Goal: Task Accomplishment & Management: Manage account settings

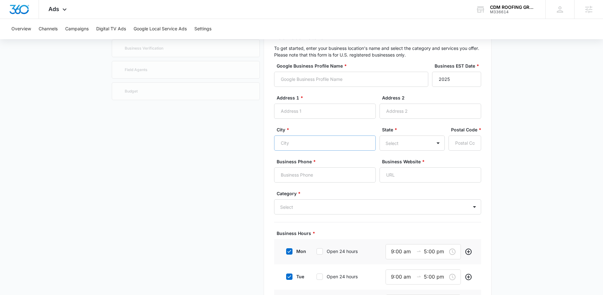
scroll to position [46, 0]
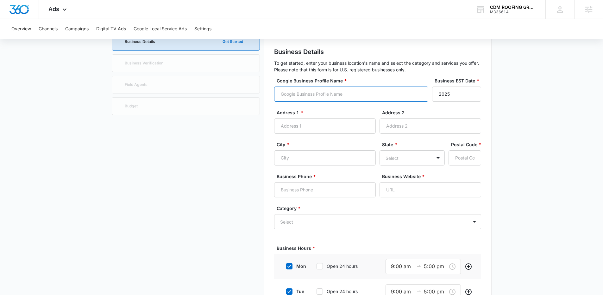
click at [330, 97] on input "Google Business Profile Name *" at bounding box center [351, 94] width 154 height 15
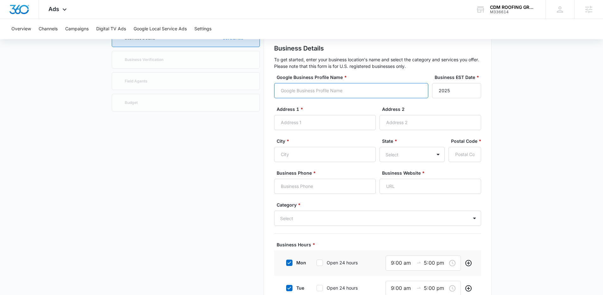
scroll to position [0, 0]
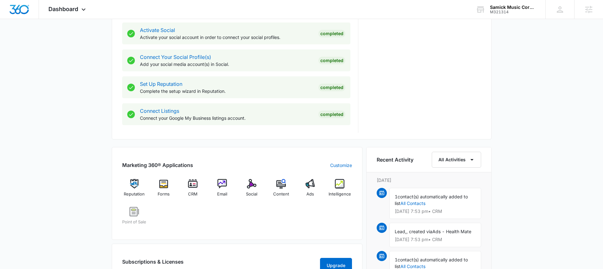
scroll to position [294, 0]
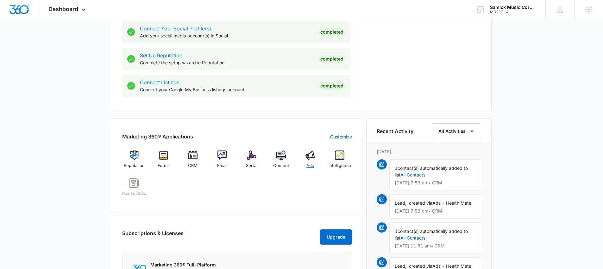
click at [312, 163] on span "Ads" at bounding box center [310, 165] width 8 height 6
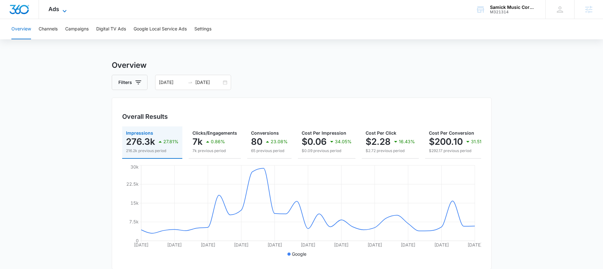
click at [67, 11] on icon at bounding box center [65, 11] width 8 height 8
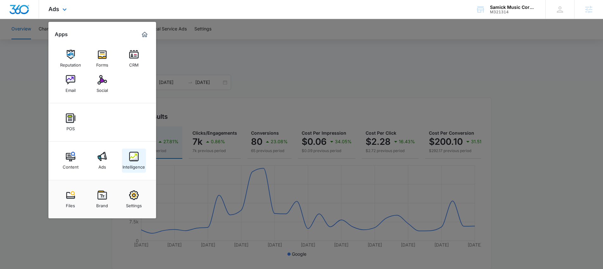
click at [135, 158] on img at bounding box center [133, 156] width 9 height 9
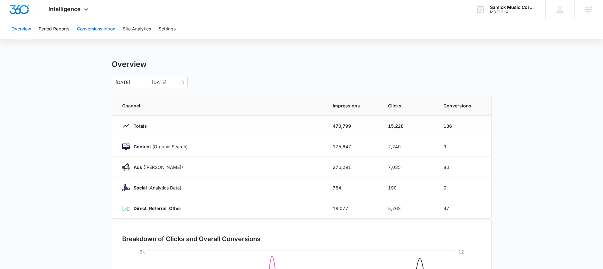
click at [89, 28] on button "Conversions Inbox" at bounding box center [96, 29] width 38 height 20
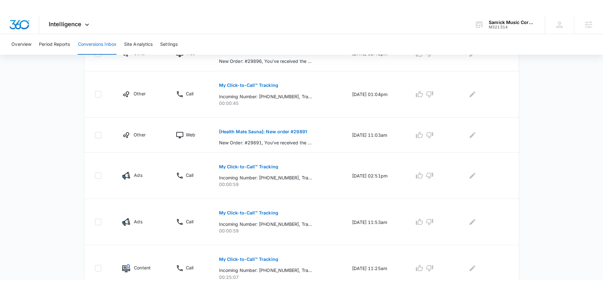
scroll to position [349, 0]
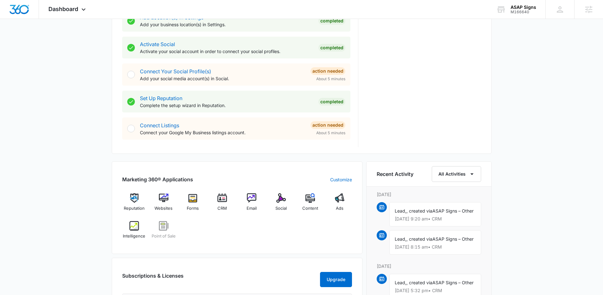
scroll to position [427, 0]
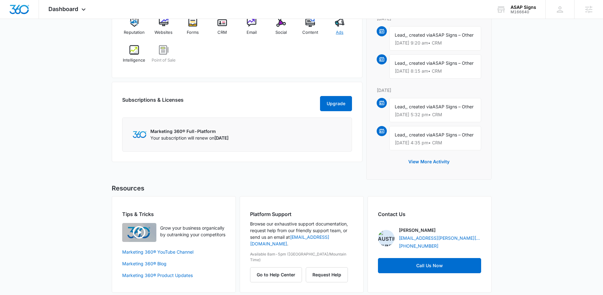
click at [337, 25] on img at bounding box center [339, 21] width 9 height 9
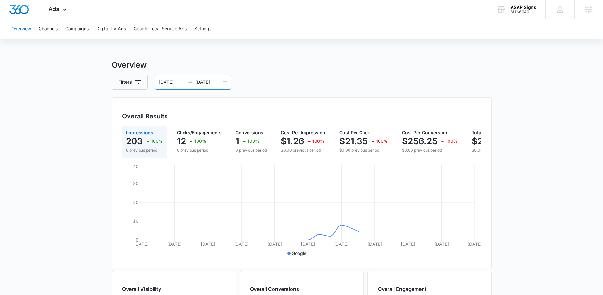
click at [225, 83] on div "[DATE] [DATE]" at bounding box center [193, 82] width 76 height 15
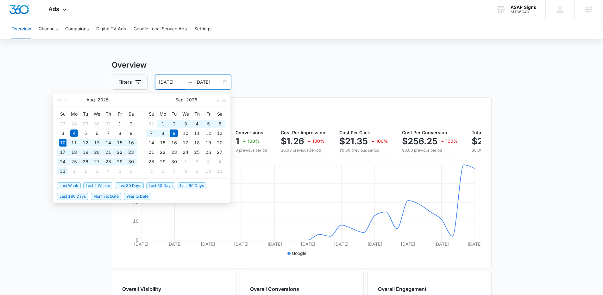
click at [130, 187] on span "Last 30 Days" at bounding box center [129, 186] width 29 height 7
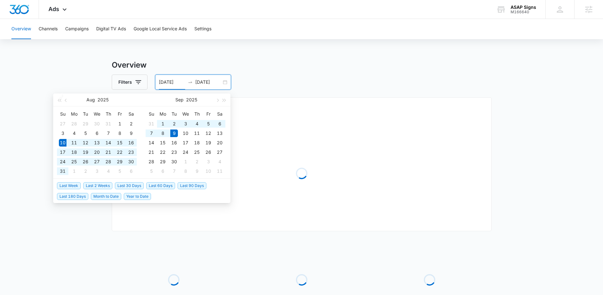
type input "[DATE]"
type input "09/09/2025"
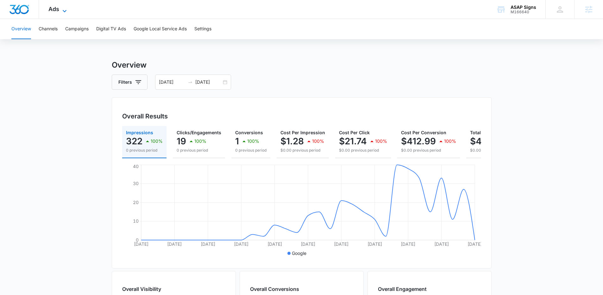
click at [61, 7] on icon at bounding box center [65, 11] width 8 height 8
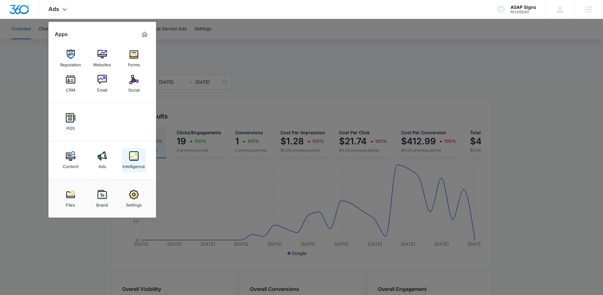
click at [138, 158] on img at bounding box center [133, 156] width 9 height 9
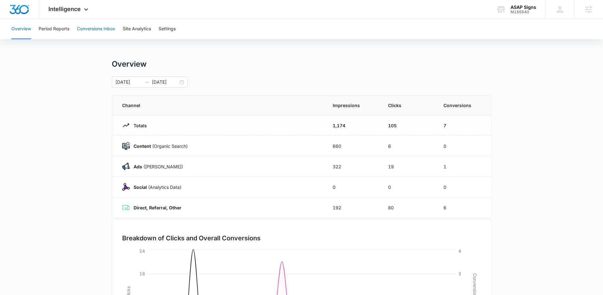
click at [88, 31] on button "Conversions Inbox" at bounding box center [96, 29] width 38 height 20
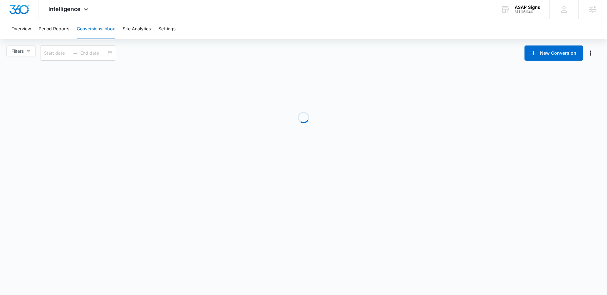
type input "08/10/2025"
type input "09/09/2025"
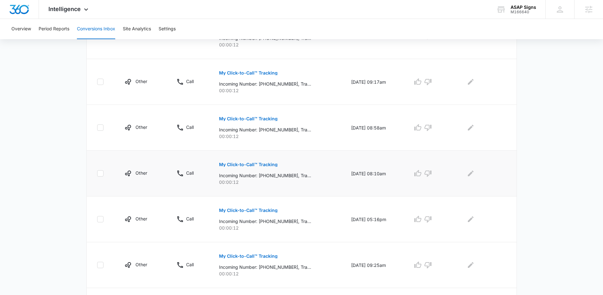
scroll to position [382, 0]
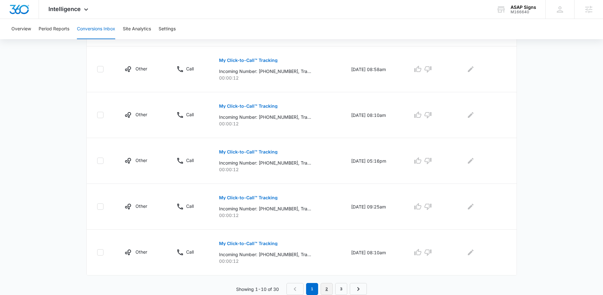
click at [326, 289] on link "2" at bounding box center [326, 289] width 12 height 12
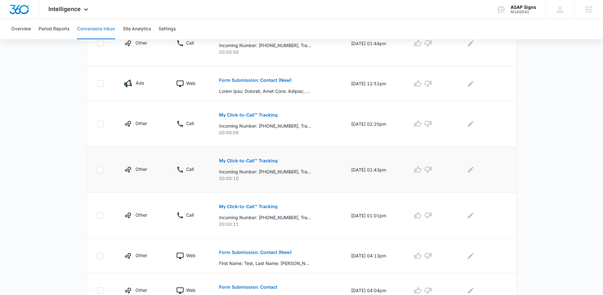
scroll to position [273, 0]
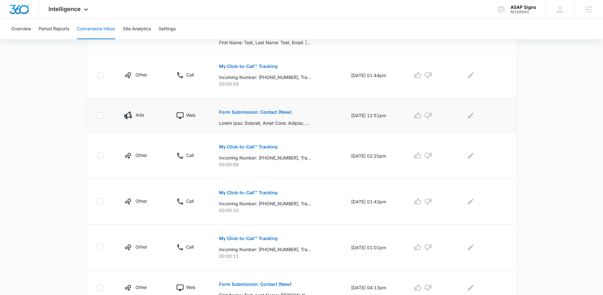
click at [265, 114] on button "Form Submission: Contact (New)" at bounding box center [255, 112] width 72 height 15
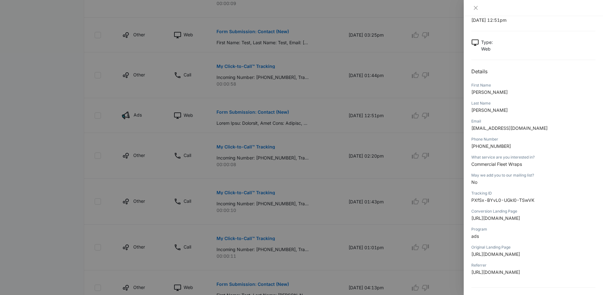
scroll to position [0, 0]
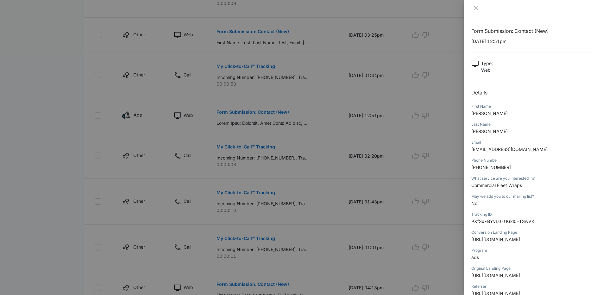
click at [104, 106] on div at bounding box center [301, 147] width 603 height 295
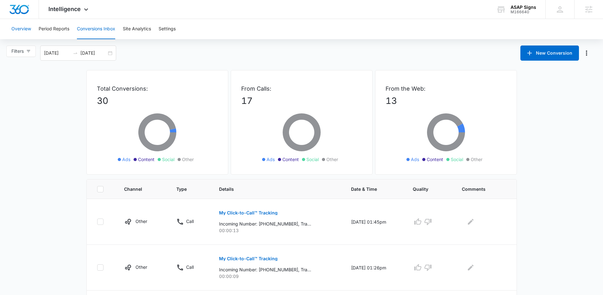
click at [20, 27] on button "Overview" at bounding box center [21, 29] width 20 height 20
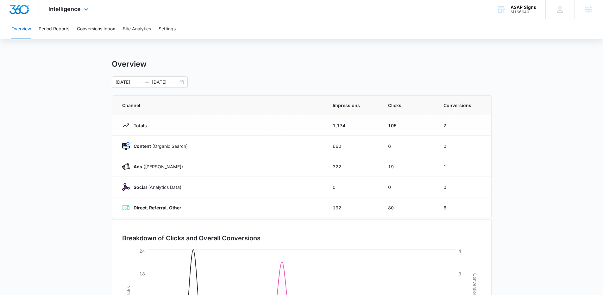
click at [81, 10] on div "Intelligence Apps Reputation Websites Forms CRM Email Social POS Content Ads In…" at bounding box center [69, 9] width 60 height 19
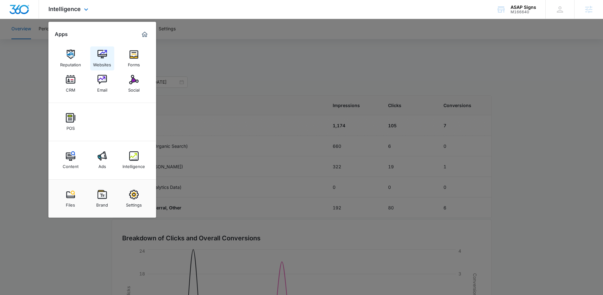
click at [104, 53] on img at bounding box center [101, 54] width 9 height 9
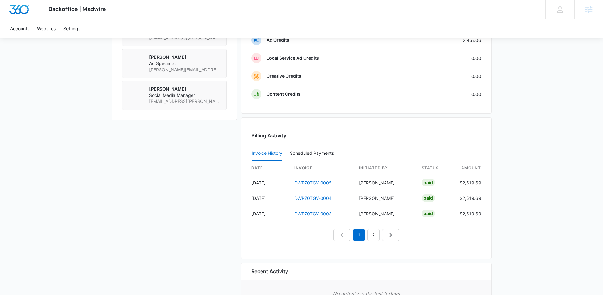
scroll to position [557, 0]
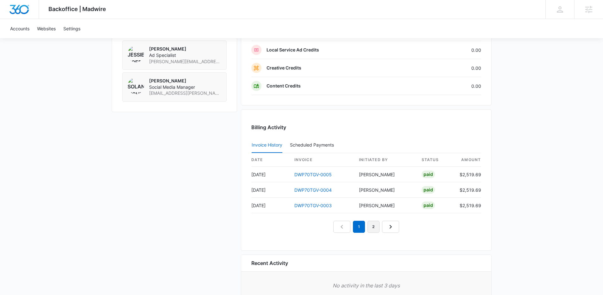
click at [374, 230] on link "2" at bounding box center [373, 227] width 12 height 12
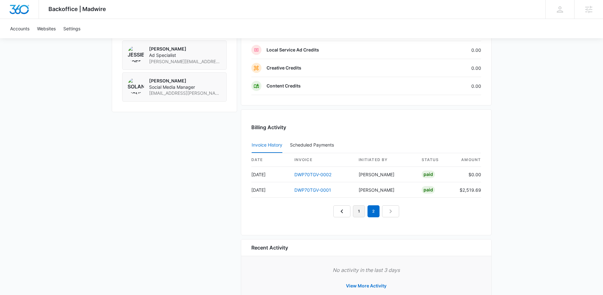
click at [358, 215] on link "1" at bounding box center [359, 212] width 12 height 12
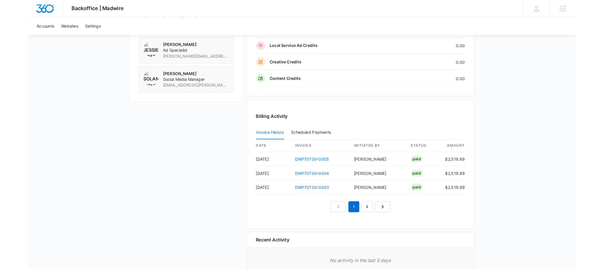
scroll to position [482, 0]
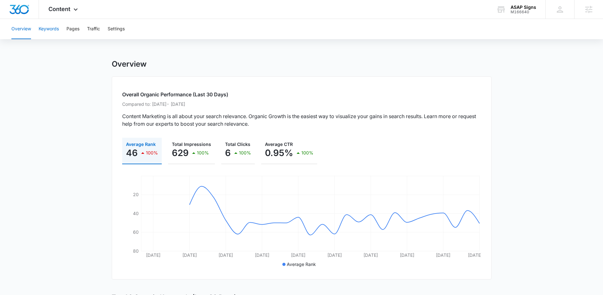
click at [57, 32] on button "Keywords" at bounding box center [49, 29] width 20 height 20
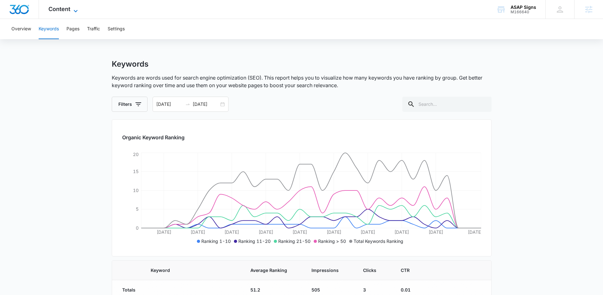
click at [65, 10] on span "Content" at bounding box center [59, 9] width 22 height 7
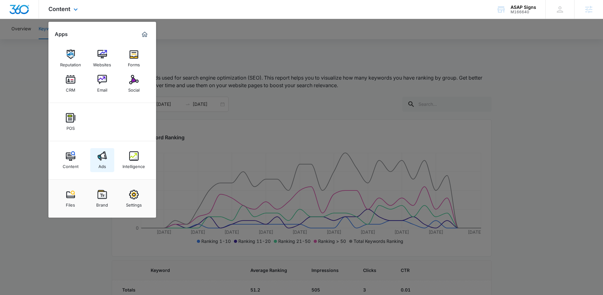
click at [102, 158] on img at bounding box center [101, 156] width 9 height 9
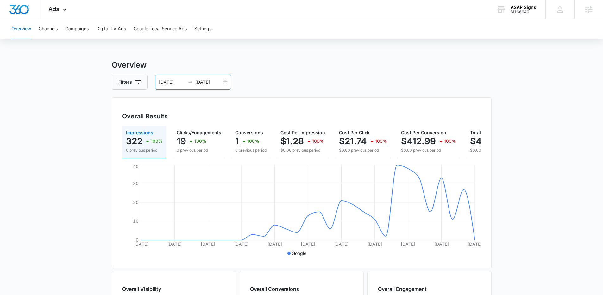
click at [228, 86] on div "08/10/2025 09/09/2025" at bounding box center [193, 82] width 76 height 15
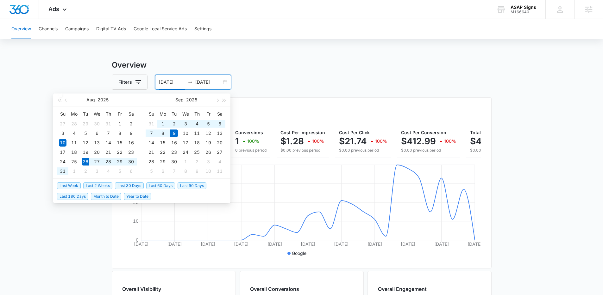
click at [92, 186] on span "Last 2 Weeks" at bounding box center [97, 186] width 29 height 7
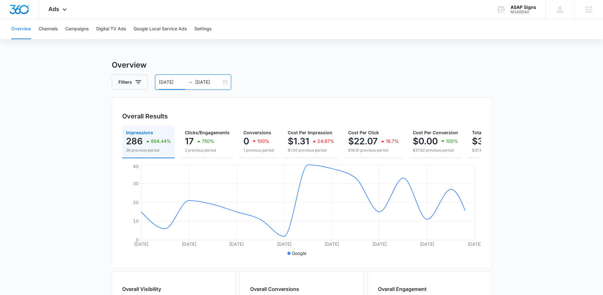
click at [226, 81] on div "08/26/2025 09/09/2025" at bounding box center [193, 82] width 76 height 15
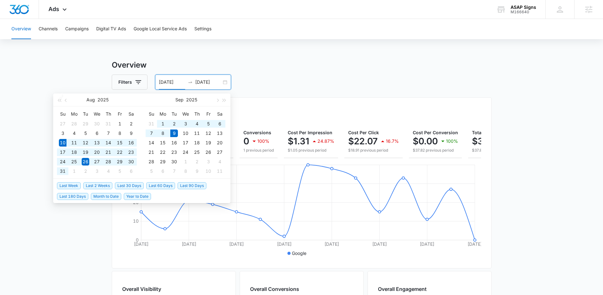
click at [124, 184] on span "Last 30 Days" at bounding box center [129, 186] width 29 height 7
type input "08/10/2025"
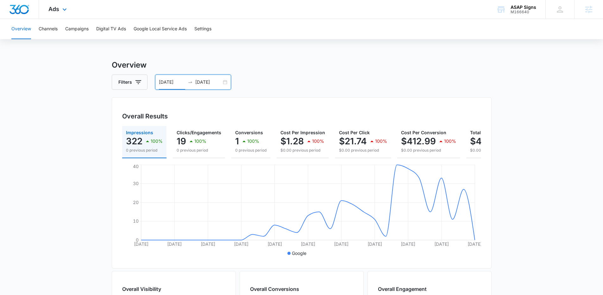
click at [59, 9] on div "Ads Apps Reputation Websites Forms CRM Email Social POS Content Ads Intelligenc…" at bounding box center [58, 9] width 39 height 19
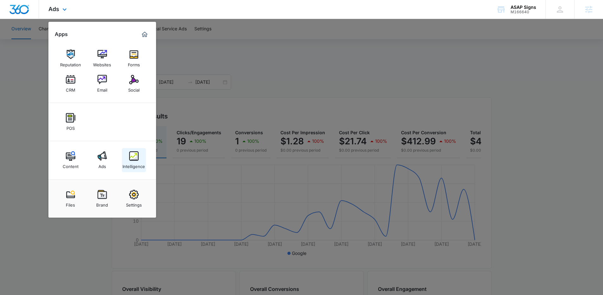
click at [142, 159] on link "Intelligence" at bounding box center [134, 160] width 24 height 24
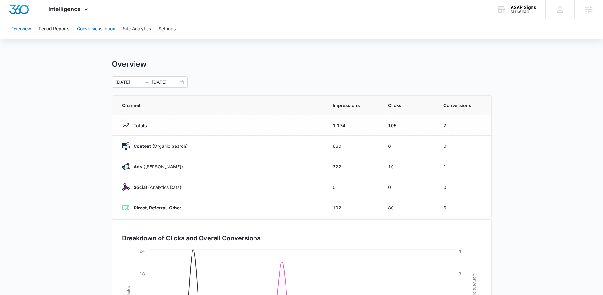
click at [96, 32] on button "Conversions Inbox" at bounding box center [96, 29] width 38 height 20
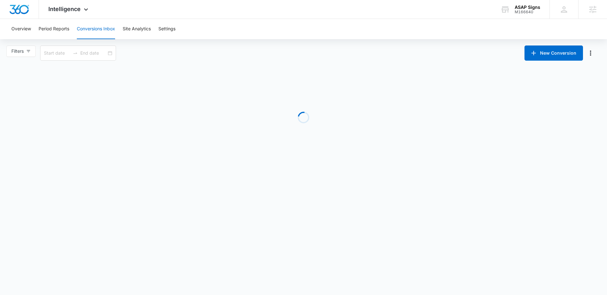
type input "08/10/2025"
type input "09/09/2025"
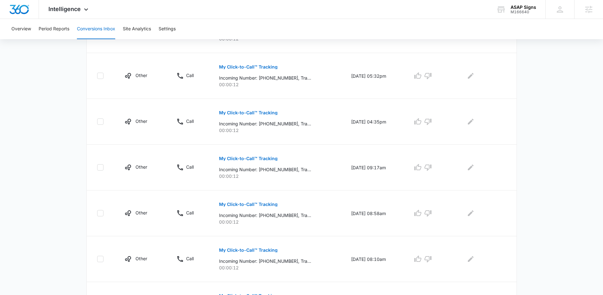
scroll to position [178, 0]
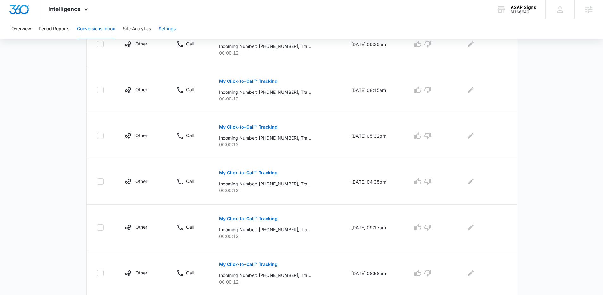
click at [174, 29] on button "Settings" at bounding box center [166, 29] width 17 height 20
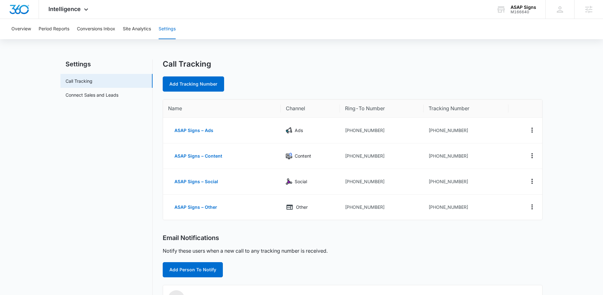
click at [35, 28] on div "Overview Period Reports Conversions Inbox Site Analytics Settings" at bounding box center [301, 29] width 587 height 20
click at [22, 28] on button "Overview" at bounding box center [21, 29] width 20 height 20
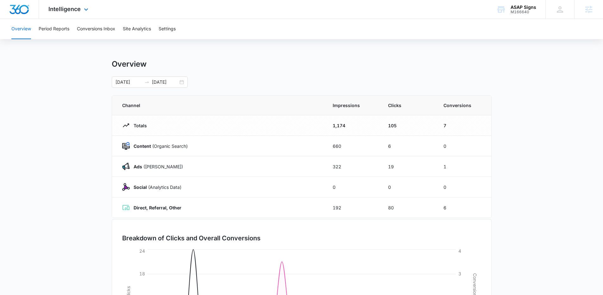
click at [64, 12] on div "Intelligence Apps Reputation Websites Forms CRM Email Social POS Content Ads In…" at bounding box center [69, 9] width 60 height 19
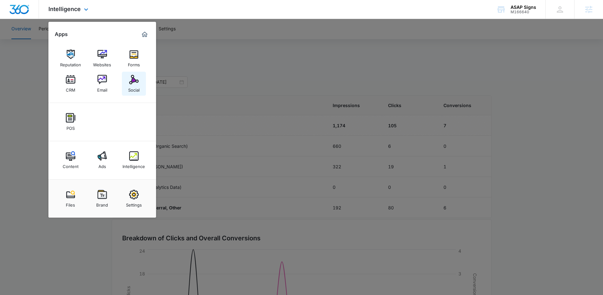
click at [138, 86] on div "Social" at bounding box center [133, 88] width 11 height 8
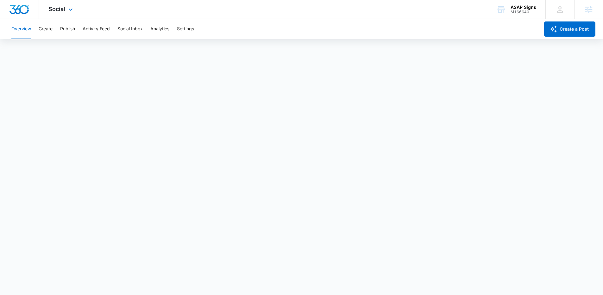
click at [62, 17] on div "Social Apps Reputation Websites Forms CRM Email Social POS Content Ads Intellig…" at bounding box center [61, 9] width 45 height 19
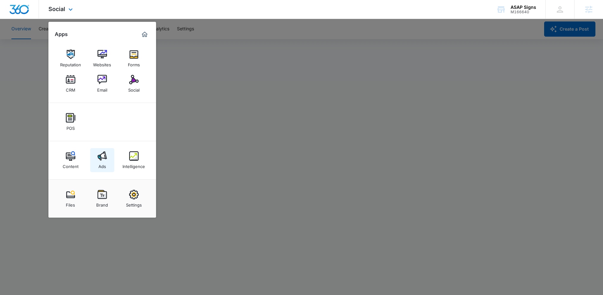
click at [103, 154] on img at bounding box center [101, 156] width 9 height 9
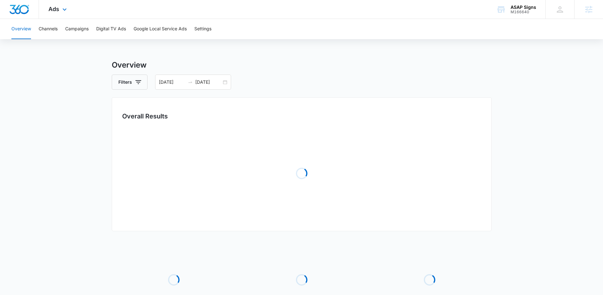
click at [67, 14] on div "Ads Apps Reputation Websites Forms CRM Email Social POS Content Ads Intelligenc…" at bounding box center [58, 9] width 39 height 19
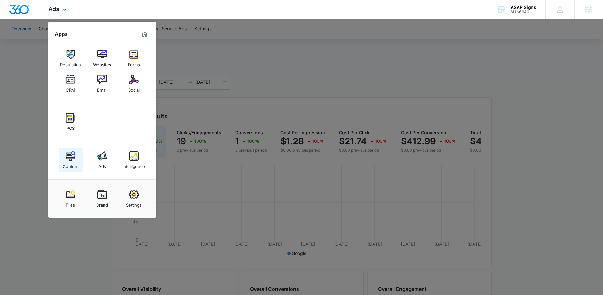
click at [79, 164] on link "Content" at bounding box center [71, 160] width 24 height 24
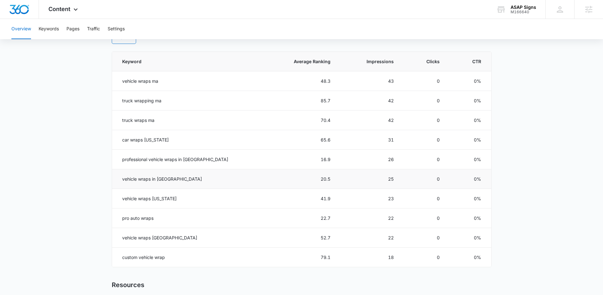
scroll to position [277, 0]
click at [53, 34] on button "Keywords" at bounding box center [49, 29] width 20 height 20
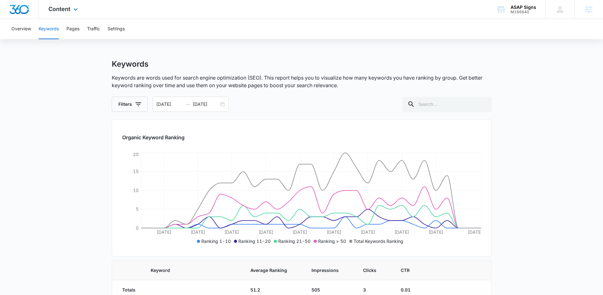
click at [77, 14] on div "Content Apps Reputation Websites Forms CRM Email Social POS Content Ads Intelli…" at bounding box center [64, 9] width 50 height 19
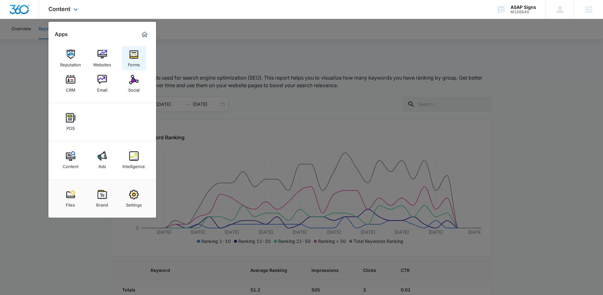
click at [132, 53] on img at bounding box center [133, 54] width 9 height 9
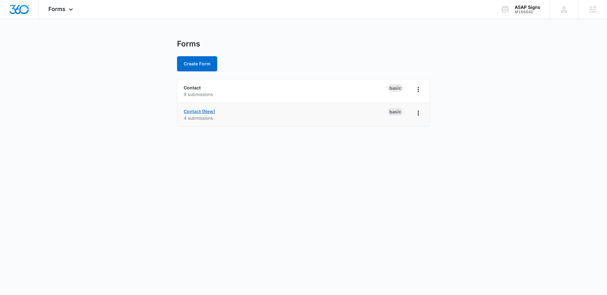
click at [205, 113] on link "Contact (New)" at bounding box center [199, 111] width 31 height 5
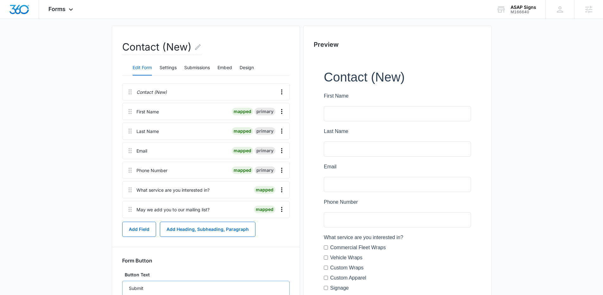
scroll to position [176, 0]
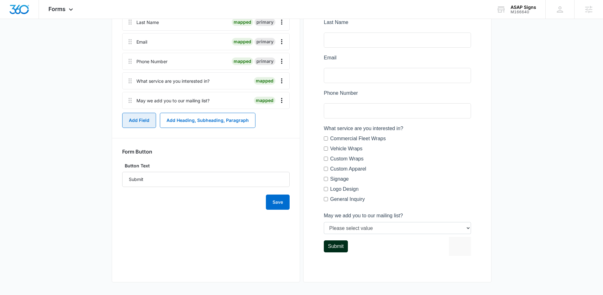
click at [143, 122] on button "Add Field" at bounding box center [139, 120] width 34 height 15
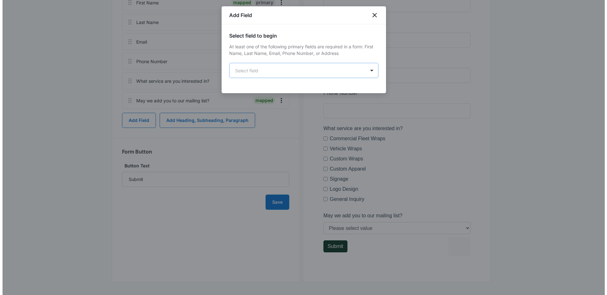
scroll to position [0, 0]
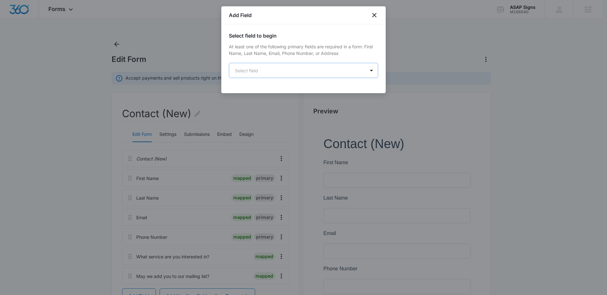
click at [263, 76] on body "Forms Apps Reputation Websites Forms CRM Email Social POS Content Ads Intellige…" at bounding box center [303, 235] width 607 height 471
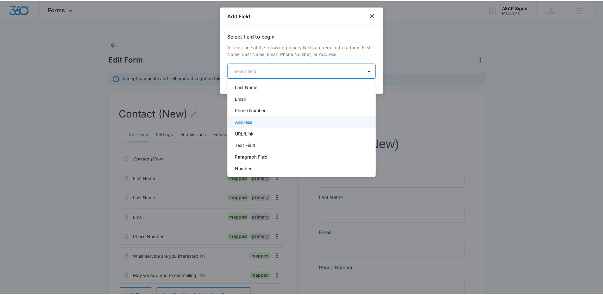
scroll to position [66, 0]
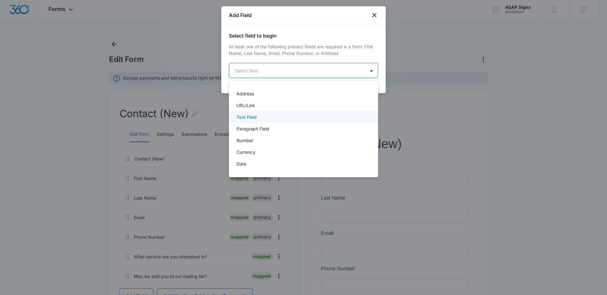
click at [254, 120] on p "Text Field" at bounding box center [247, 117] width 20 height 7
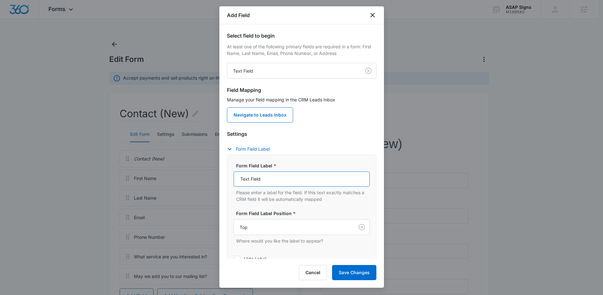
drag, startPoint x: 273, startPoint y: 179, endPoint x: 224, endPoint y: 176, distance: 49.1
click at [224, 176] on div "Select field to begin At least one of the following primary fields are required…" at bounding box center [301, 141] width 164 height 235
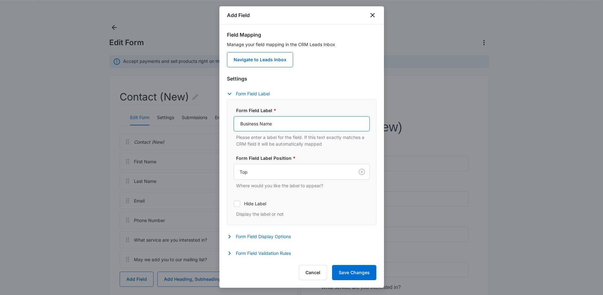
scroll to position [52, 0]
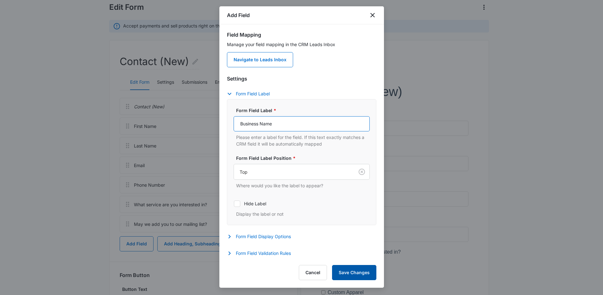
type input "Business Name"
click at [338, 269] on button "Save Changes" at bounding box center [354, 272] width 44 height 15
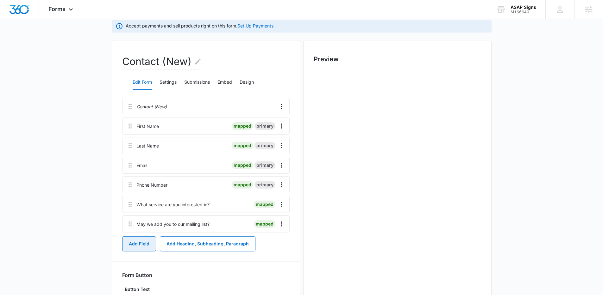
scroll to position [0, 0]
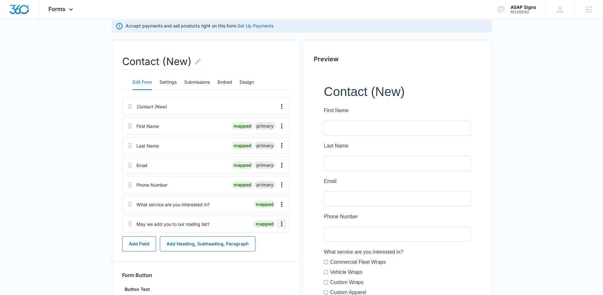
click at [283, 226] on icon "Overflow Menu" at bounding box center [282, 224] width 8 height 8
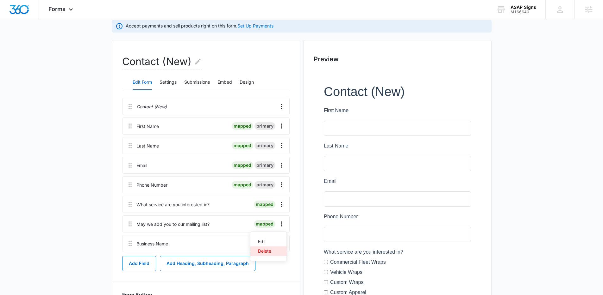
click at [271, 251] on div "Delete" at bounding box center [264, 251] width 13 height 4
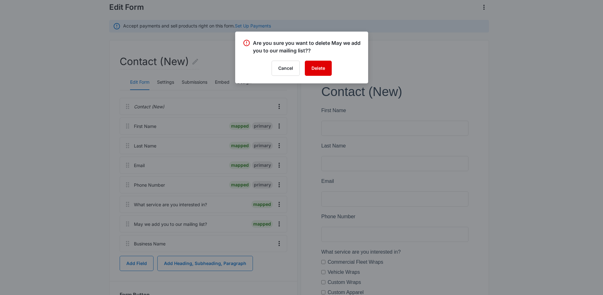
click at [324, 68] on button "Delete" at bounding box center [318, 68] width 27 height 15
click at [85, 91] on div at bounding box center [301, 147] width 603 height 295
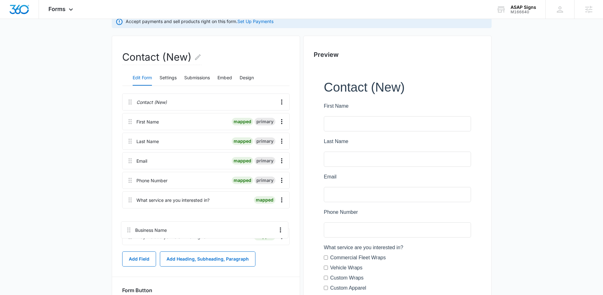
scroll to position [58, 0]
drag, startPoint x: 131, startPoint y: 245, endPoint x: 133, endPoint y: 209, distance: 36.4
click at [133, 209] on div "Contact (New) First Name mapped primary Last Name mapped primary Email mapped p…" at bounding box center [205, 170] width 167 height 154
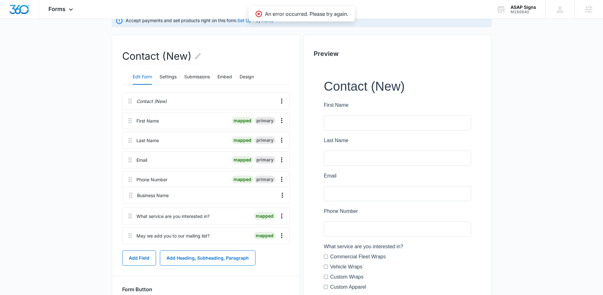
drag, startPoint x: 130, startPoint y: 220, endPoint x: 131, endPoint y: 190, distance: 30.4
click at [131, 190] on div "Contact (New) First Name mapped primary Last Name mapped primary Email mapped p…" at bounding box center [205, 170] width 167 height 154
click at [284, 239] on icon "Overflow Menu" at bounding box center [282, 239] width 8 height 8
click at [267, 268] on div "Delete" at bounding box center [264, 265] width 13 height 4
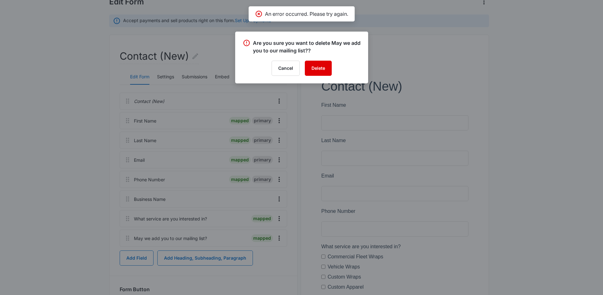
click at [322, 65] on button "Delete" at bounding box center [318, 68] width 27 height 15
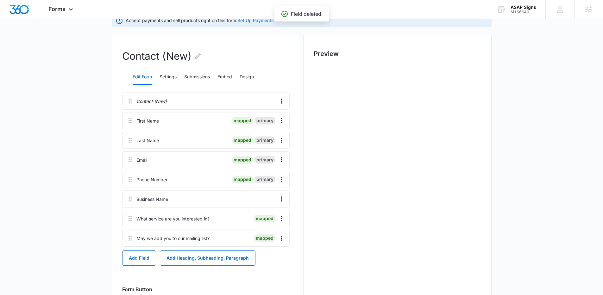
scroll to position [0, 0]
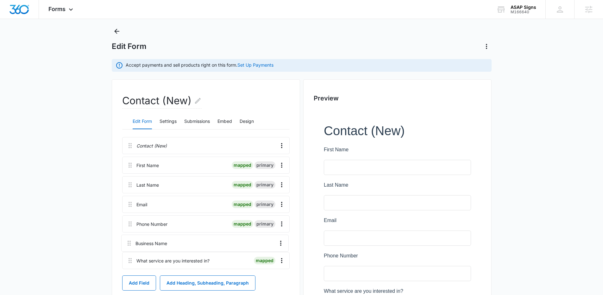
drag, startPoint x: 132, startPoint y: 278, endPoint x: 132, endPoint y: 240, distance: 38.3
click at [132, 240] on div "Contact (New) First Name mapped primary Last Name mapped primary Email mapped p…" at bounding box center [205, 204] width 167 height 135
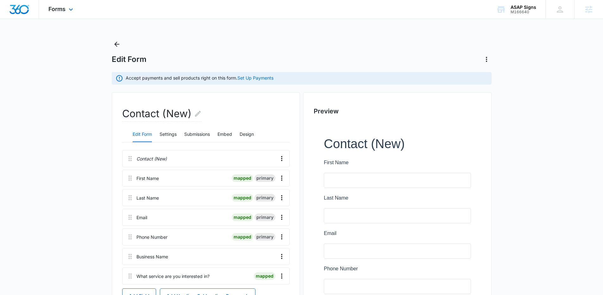
click at [65, 15] on div "Forms Apps Reputation Websites Forms CRM Email Social POS Content Ads Intellige…" at bounding box center [61, 9] width 45 height 19
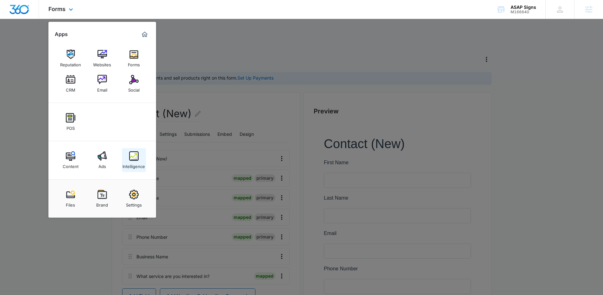
click at [135, 154] on img at bounding box center [133, 156] width 9 height 9
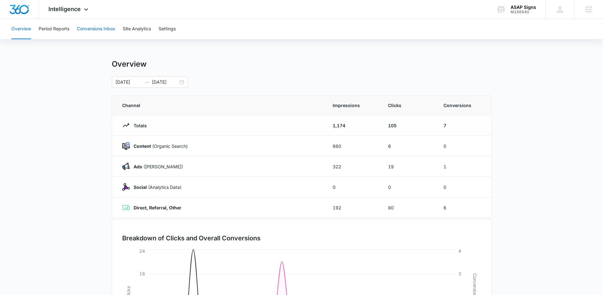
click at [95, 33] on button "Conversions Inbox" at bounding box center [96, 29] width 38 height 20
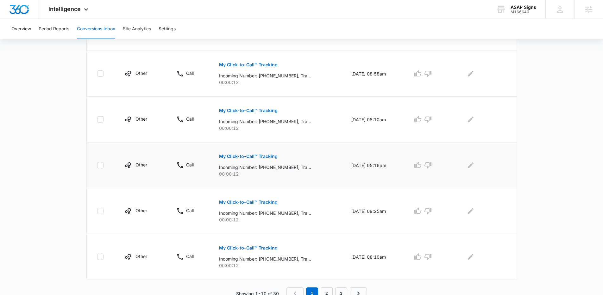
scroll to position [382, 0]
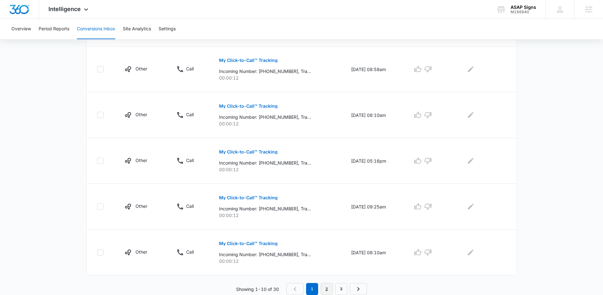
click at [326, 288] on link "2" at bounding box center [326, 289] width 12 height 12
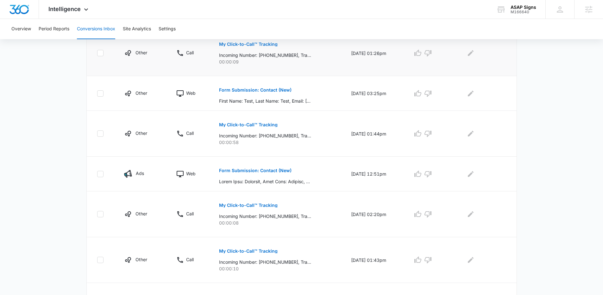
scroll to position [238, 0]
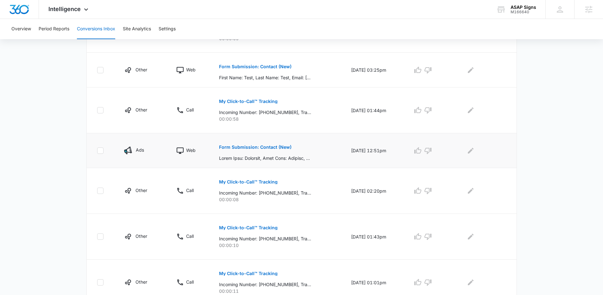
click at [236, 146] on p "Form Submission: Contact (New)" at bounding box center [255, 147] width 72 height 4
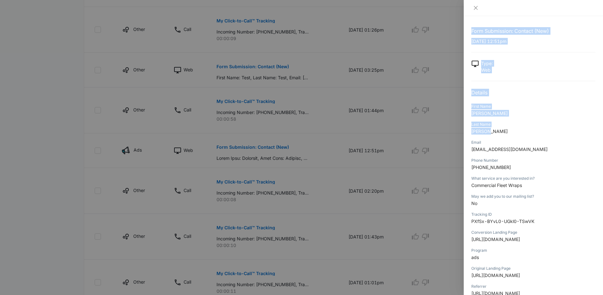
drag, startPoint x: 492, startPoint y: 133, endPoint x: 460, endPoint y: 132, distance: 32.0
click at [460, 132] on div "Form Submission: Contact (New) 08/24/2025 at 12:51pm Type : Web Details First N…" at bounding box center [301, 147] width 603 height 295
click at [492, 126] on div "Last Name" at bounding box center [533, 125] width 124 height 6
drag, startPoint x: 491, startPoint y: 130, endPoint x: 470, endPoint y: 109, distance: 29.7
click at [470, 109] on div "Form Submission: Contact (New) 08/24/2025 at 12:51pm Type : Web Details First N…" at bounding box center [532, 155] width 139 height 279
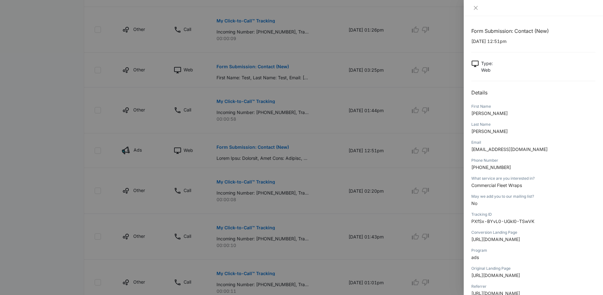
click at [460, 119] on div at bounding box center [301, 147] width 603 height 295
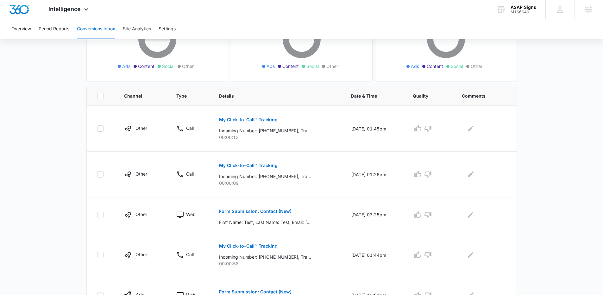
scroll to position [23, 0]
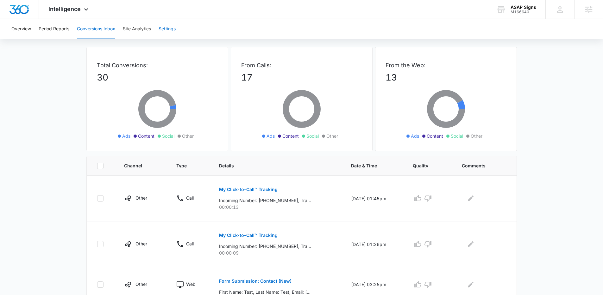
click at [166, 31] on button "Settings" at bounding box center [166, 29] width 17 height 20
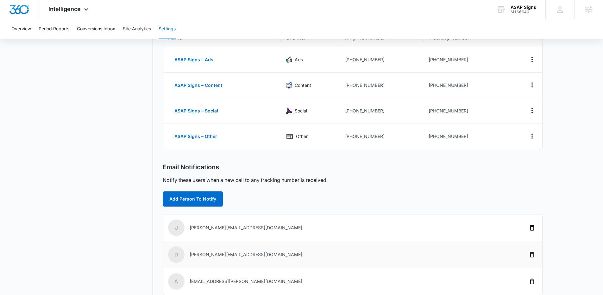
scroll to position [164, 0]
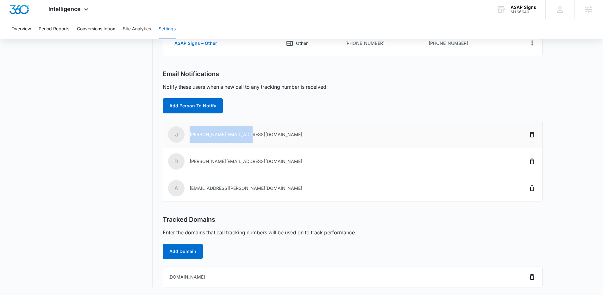
drag, startPoint x: 258, startPoint y: 134, endPoint x: 189, endPoint y: 138, distance: 68.7
click at [189, 138] on td "J Joe@provehiclewraps.com" at bounding box center [329, 134] width 332 height 27
click at [261, 149] on td "d darlene@provehiclewraps.com" at bounding box center [329, 161] width 332 height 27
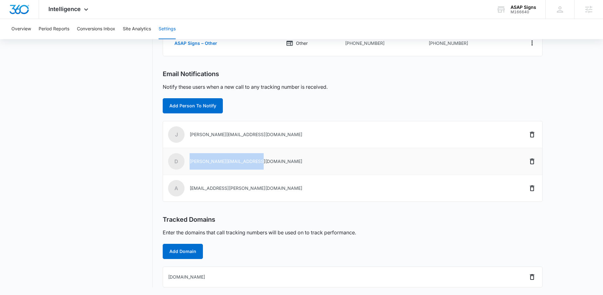
drag, startPoint x: 263, startPoint y: 161, endPoint x: 190, endPoint y: 164, distance: 73.1
click at [190, 164] on td "d darlene@provehiclewraps.com" at bounding box center [329, 161] width 332 height 27
click at [266, 139] on td "J Joe@provehiclewraps.com" at bounding box center [329, 134] width 332 height 27
click at [107, 33] on button "Conversions Inbox" at bounding box center [96, 29] width 38 height 20
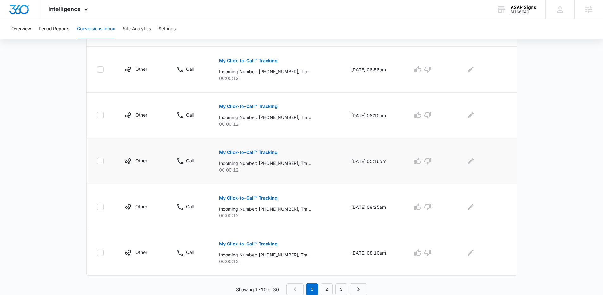
scroll to position [382, 0]
click at [327, 283] on link "2" at bounding box center [326, 289] width 12 height 12
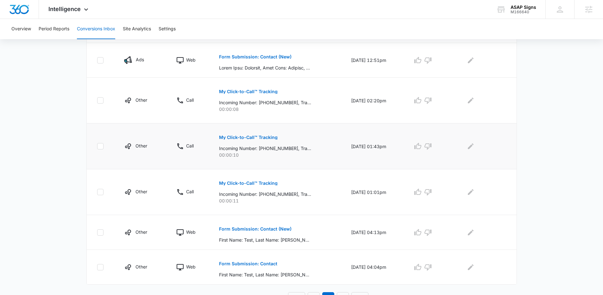
scroll to position [324, 0]
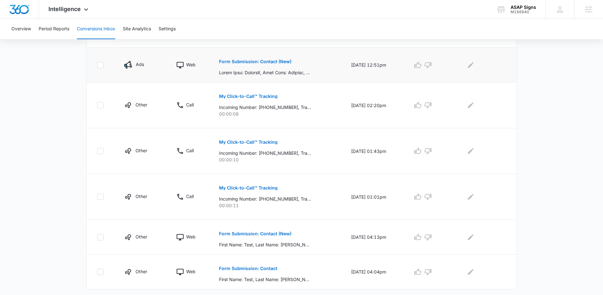
click at [264, 61] on p "Form Submission: Contact (New)" at bounding box center [255, 61] width 72 height 4
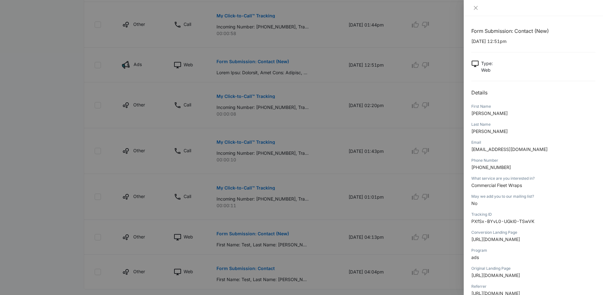
click at [532, 186] on p "Commercial Fleet Wraps" at bounding box center [533, 185] width 124 height 7
drag, startPoint x: 485, startPoint y: 150, endPoint x: 554, endPoint y: 154, distance: 69.4
click at [554, 154] on div "Email jenn@serenitystagingsolutions.com" at bounding box center [533, 148] width 124 height 18
click at [507, 140] on div "Email" at bounding box center [533, 143] width 124 height 6
click at [276, 59] on div at bounding box center [301, 147] width 603 height 295
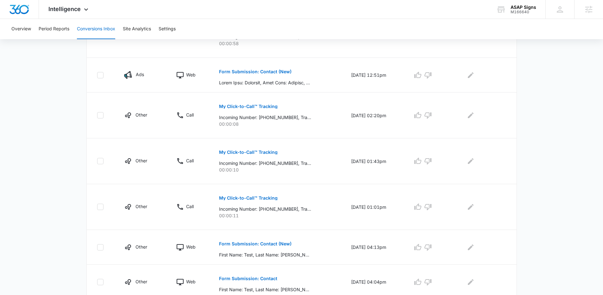
scroll to position [302, 0]
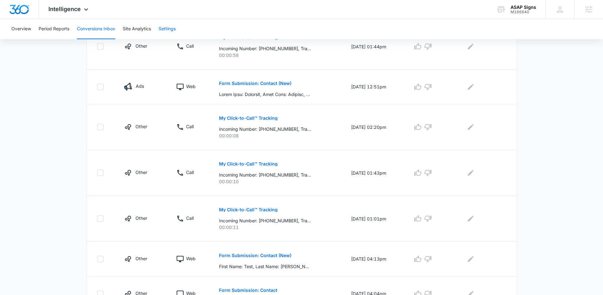
click at [164, 29] on button "Settings" at bounding box center [166, 29] width 17 height 20
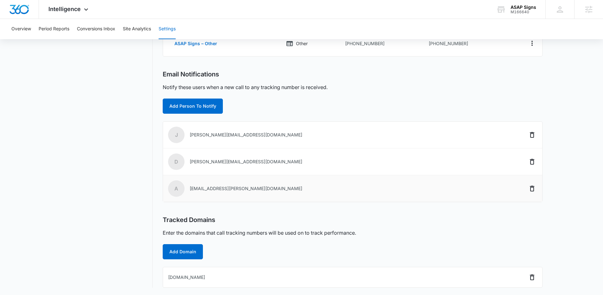
scroll to position [164, 0]
click at [188, 99] on button "Add Person To Notify" at bounding box center [193, 105] width 60 height 15
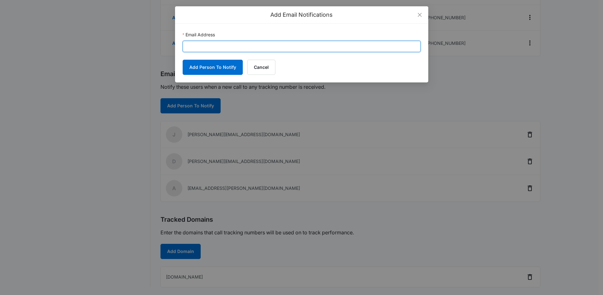
click at [255, 52] on input "Email Address" at bounding box center [302, 46] width 238 height 11
type input "loman@provehiclewraps.com"
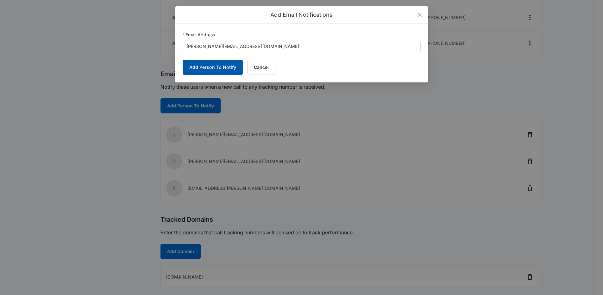
click at [223, 67] on button "Add Person To Notify" at bounding box center [213, 67] width 60 height 15
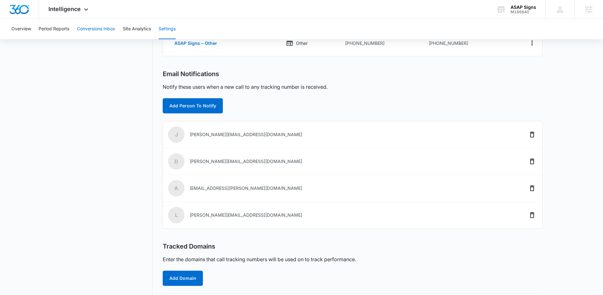
click at [100, 33] on button "Conversions Inbox" at bounding box center [96, 29] width 38 height 20
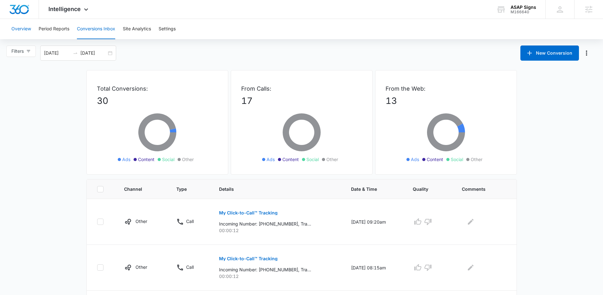
click at [14, 28] on button "Overview" at bounding box center [21, 29] width 20 height 20
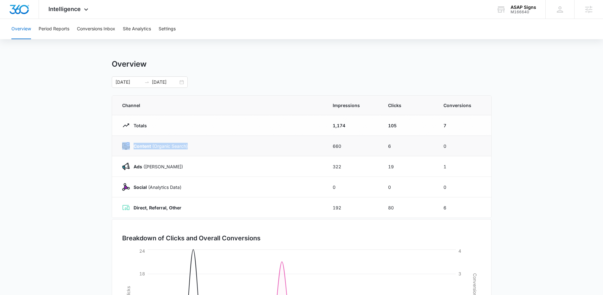
drag, startPoint x: 218, startPoint y: 144, endPoint x: 115, endPoint y: 152, distance: 103.1
click at [115, 152] on td "Content (Organic Search)" at bounding box center [218, 146] width 213 height 21
click at [201, 172] on td "Ads (Ad Campaigns)" at bounding box center [218, 167] width 213 height 21
drag, startPoint x: 190, startPoint y: 164, endPoint x: 117, endPoint y: 168, distance: 73.5
click at [117, 168] on td "Ads (Ad Campaigns)" at bounding box center [218, 167] width 213 height 21
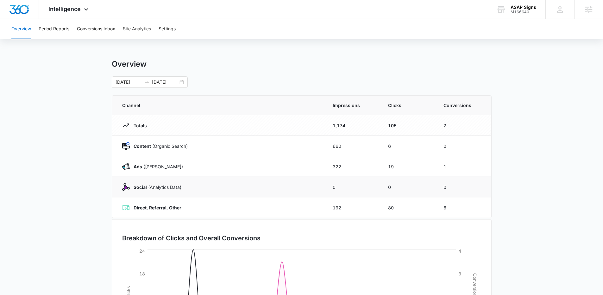
click at [196, 189] on div "Social (Analytics Data)" at bounding box center [219, 187] width 195 height 8
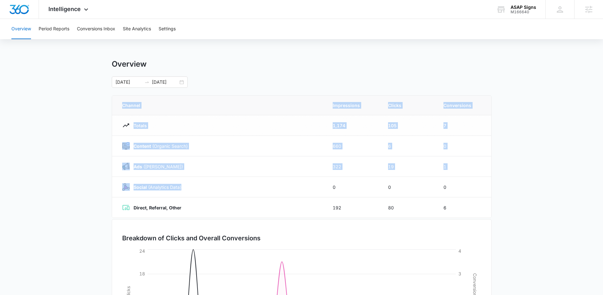
drag, startPoint x: 196, startPoint y: 190, endPoint x: 105, endPoint y: 185, distance: 91.3
click at [105, 185] on main "Overview 08/10/2025 09/09/2025 Channel Impressions Clicks Conversions Totals 1,…" at bounding box center [301, 225] width 603 height 332
click at [168, 179] on td "Social (Analytics Data)" at bounding box center [218, 187] width 213 height 21
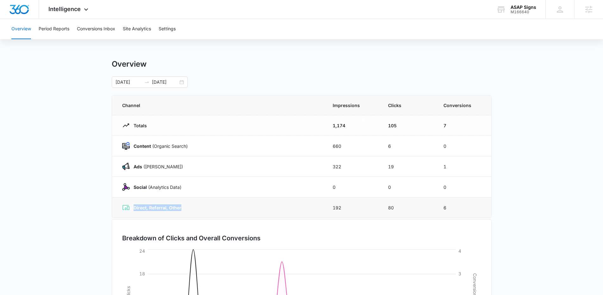
drag, startPoint x: 203, startPoint y: 210, endPoint x: 120, endPoint y: 211, distance: 82.9
click at [120, 211] on td "Direct, Referral, Other" at bounding box center [218, 208] width 213 height 21
click at [68, 9] on span "Intelligence" at bounding box center [64, 9] width 32 height 7
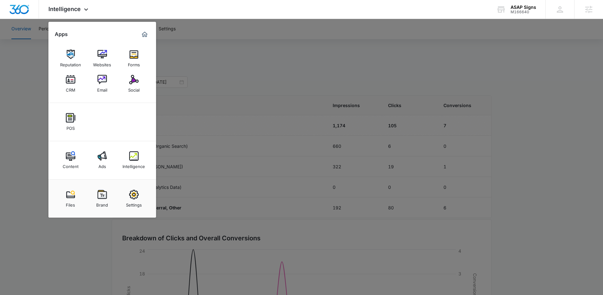
click at [221, 71] on div at bounding box center [301, 147] width 603 height 295
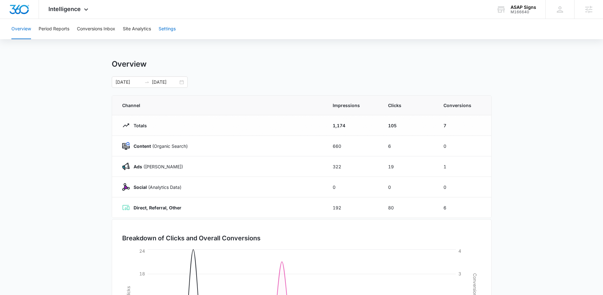
click at [161, 32] on button "Settings" at bounding box center [166, 29] width 17 height 20
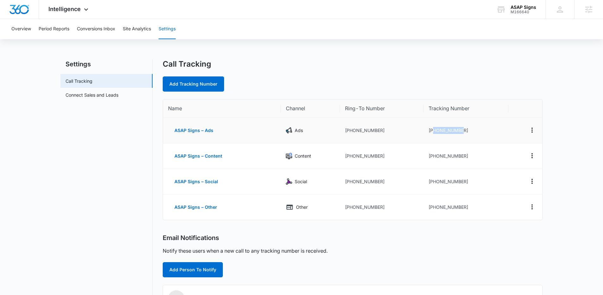
drag, startPoint x: 471, startPoint y: 133, endPoint x: 433, endPoint y: 133, distance: 38.0
click at [433, 133] on td "+15082020108" at bounding box center [465, 131] width 85 height 26
drag, startPoint x: 472, startPoint y: 156, endPoint x: 431, endPoint y: 156, distance: 40.8
click at [431, 156] on td "+15082020838" at bounding box center [465, 157] width 85 height 26
drag, startPoint x: 475, startPoint y: 184, endPoint x: 428, endPoint y: 184, distance: 47.1
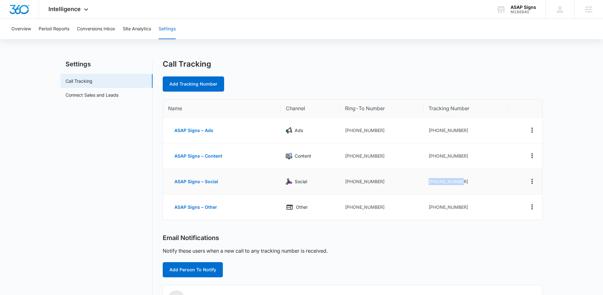
click at [428, 184] on td "+15082036205" at bounding box center [465, 182] width 85 height 26
drag, startPoint x: 467, startPoint y: 211, endPoint x: 424, endPoint y: 211, distance: 42.4
click at [424, 211] on td "+15082037050" at bounding box center [465, 207] width 85 height 25
click at [85, 11] on icon at bounding box center [86, 11] width 4 height 2
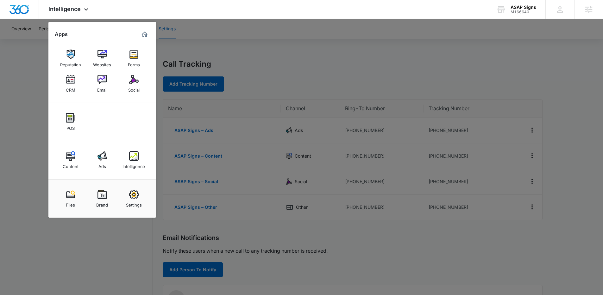
click at [16, 43] on div at bounding box center [301, 147] width 603 height 295
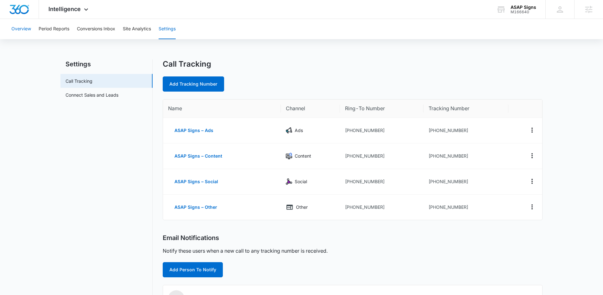
click at [19, 24] on button "Overview" at bounding box center [21, 29] width 20 height 20
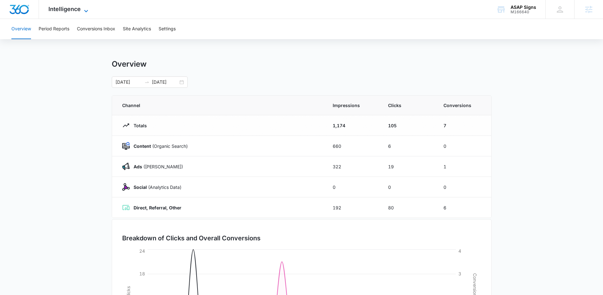
click at [78, 9] on span "Intelligence" at bounding box center [64, 9] width 32 height 7
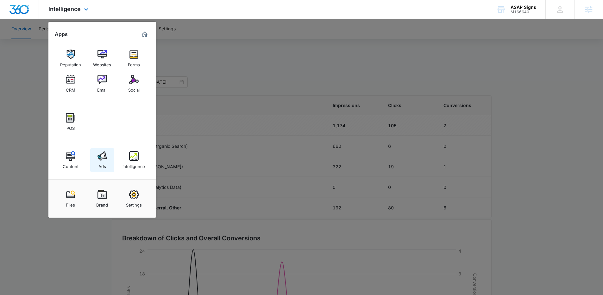
click at [105, 161] on div "Ads" at bounding box center [102, 165] width 8 height 8
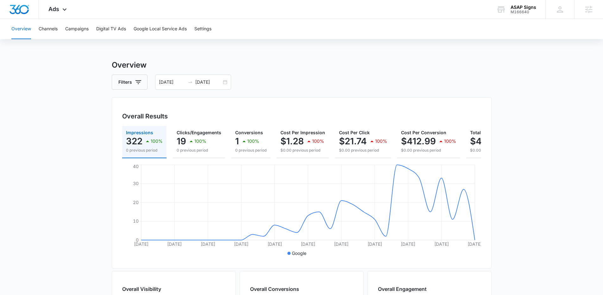
scroll to position [0, 49]
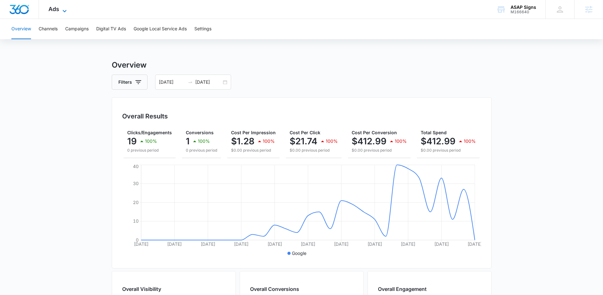
click at [66, 12] on icon at bounding box center [65, 11] width 8 height 8
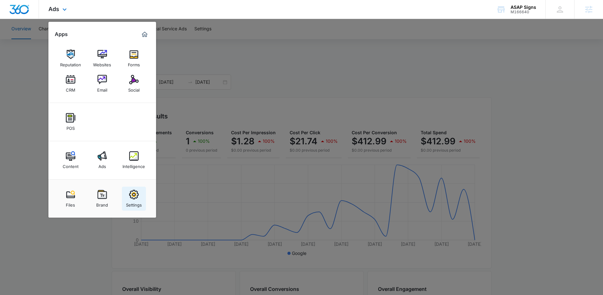
click at [132, 195] on img at bounding box center [133, 194] width 9 height 9
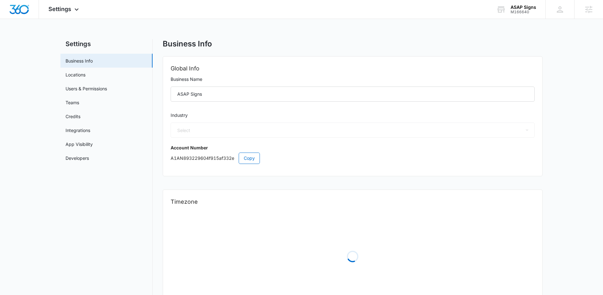
select select "52"
select select "US"
select select "America/New_York"
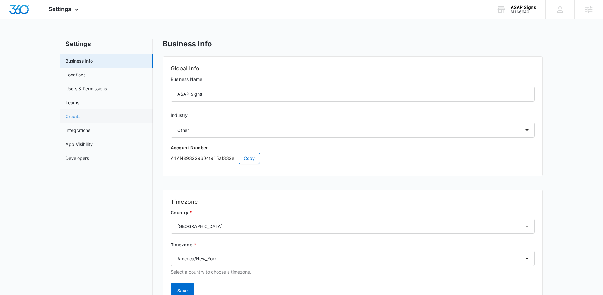
click at [68, 117] on link "Credits" at bounding box center [72, 116] width 15 height 7
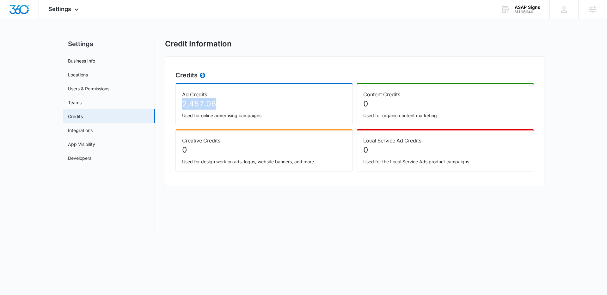
drag, startPoint x: 220, startPoint y: 103, endPoint x: 180, endPoint y: 105, distance: 39.9
click at [180, 105] on div "Ad Credits 2,457.06 Used for online advertising campaigns" at bounding box center [264, 104] width 177 height 42
click at [70, 14] on div "Settings Apps Reputation Websites Forms CRM Email Social POS Content Ads Intell…" at bounding box center [64, 9] width 51 height 19
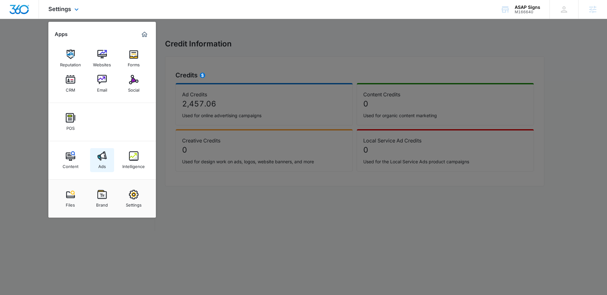
click at [101, 158] on img at bounding box center [101, 156] width 9 height 9
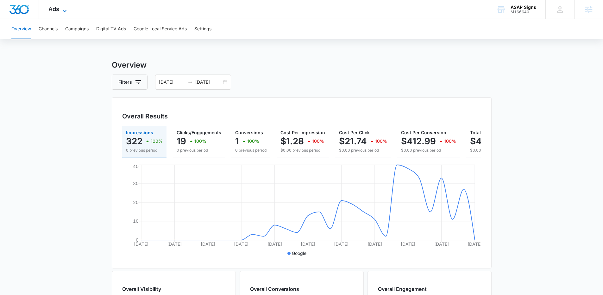
click at [60, 6] on div "Ads Apps Reputation Websites Forms CRM Email Social POS Content Ads Intelligenc…" at bounding box center [58, 9] width 39 height 19
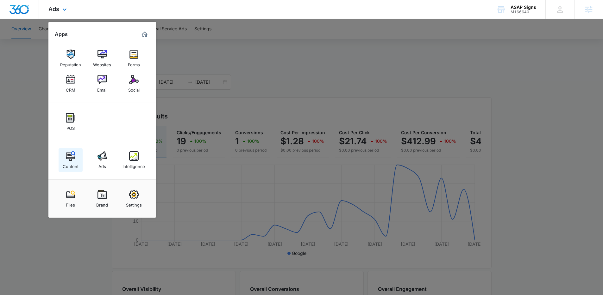
click at [70, 160] on img at bounding box center [70, 156] width 9 height 9
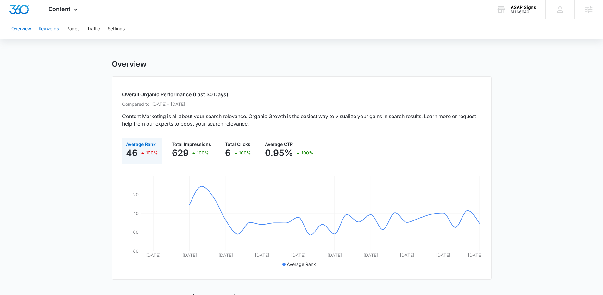
click at [49, 27] on button "Keywords" at bounding box center [49, 29] width 20 height 20
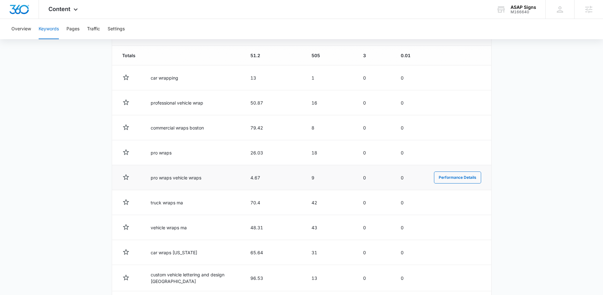
scroll to position [240, 0]
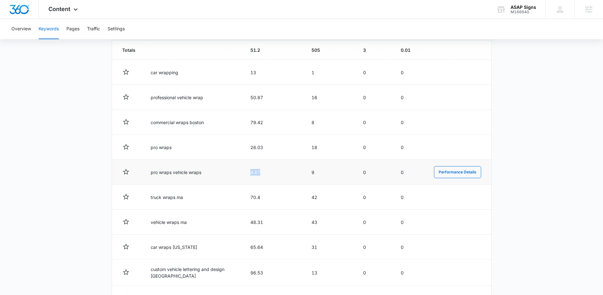
drag, startPoint x: 269, startPoint y: 170, endPoint x: 250, endPoint y: 174, distance: 19.4
click at [250, 174] on td "4.67" at bounding box center [273, 172] width 61 height 25
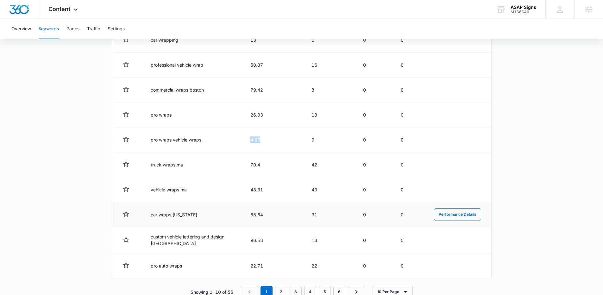
scroll to position [291, 0]
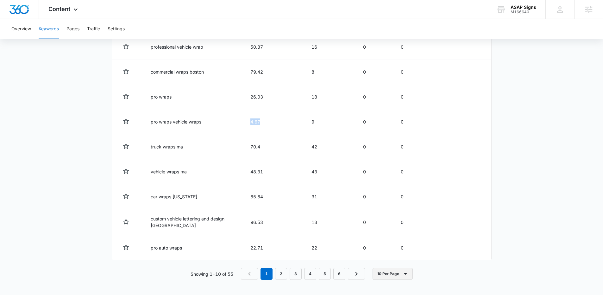
click at [384, 274] on button "10 Per Page" at bounding box center [392, 274] width 40 height 12
click at [394, 248] on div "50 Per Page" at bounding box center [394, 246] width 28 height 4
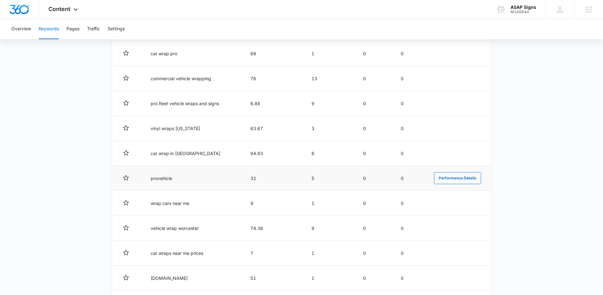
scroll to position [763, 0]
drag, startPoint x: 220, startPoint y: 120, endPoint x: 142, endPoint y: 124, distance: 78.0
click at [143, 124] on td "vinyl wraps massachusetts" at bounding box center [193, 128] width 100 height 25
drag, startPoint x: 211, startPoint y: 130, endPoint x: 133, endPoint y: 124, distance: 78.0
click at [133, 124] on tr "vinyl wraps massachusetts 63.67 3 0 0 Performance Details" at bounding box center [301, 128] width 379 height 25
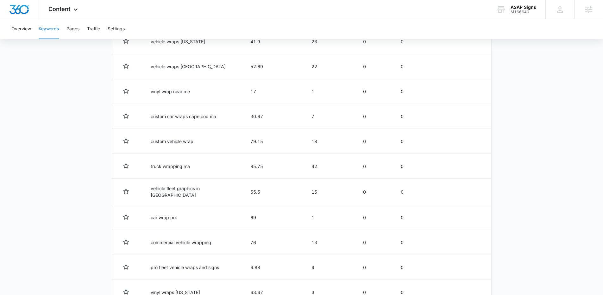
scroll to position [735, 0]
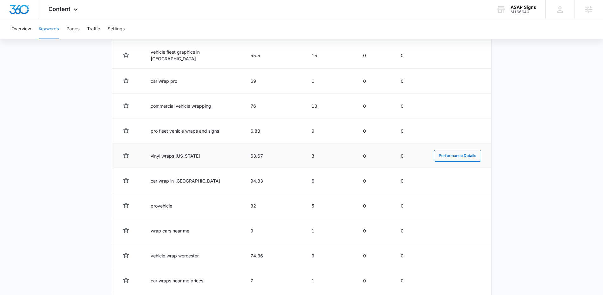
click at [216, 160] on td "vinyl wraps massachusetts" at bounding box center [193, 156] width 100 height 25
drag, startPoint x: 218, startPoint y: 158, endPoint x: 148, endPoint y: 158, distance: 70.2
click at [148, 158] on td "vinyl wraps massachusetts" at bounding box center [193, 156] width 100 height 25
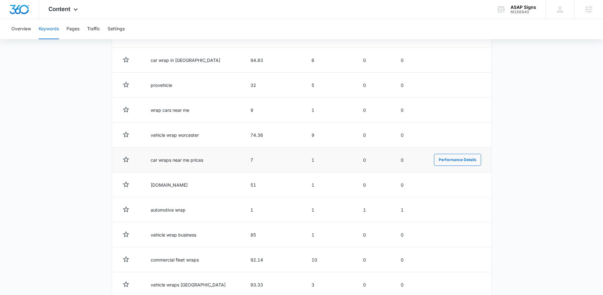
scroll to position [860, 0]
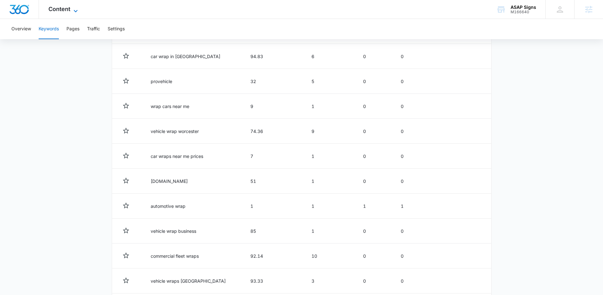
click at [77, 10] on icon at bounding box center [76, 11] width 8 height 8
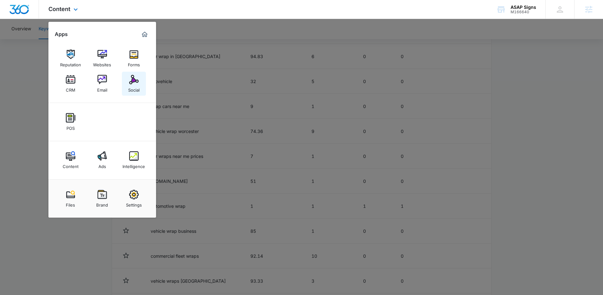
click at [133, 83] on img at bounding box center [133, 79] width 9 height 9
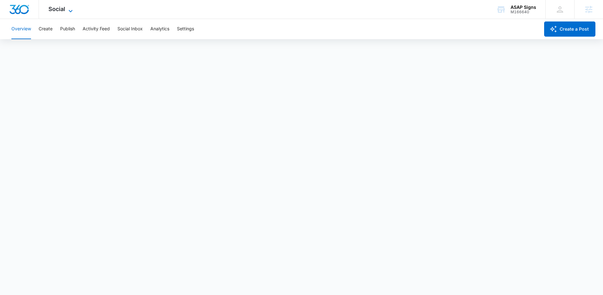
click at [64, 7] on span "Social" at bounding box center [56, 9] width 17 height 7
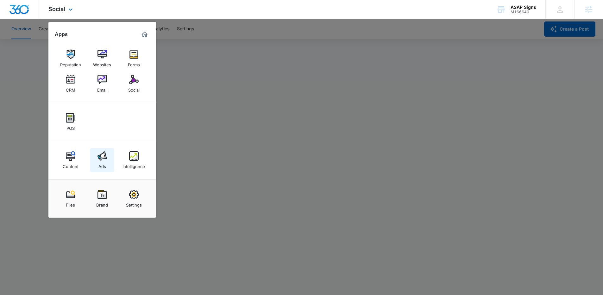
click at [102, 156] on img at bounding box center [101, 156] width 9 height 9
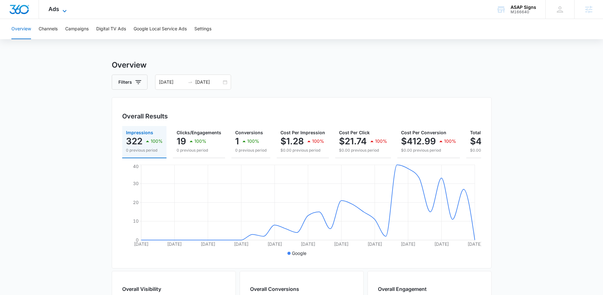
click at [53, 9] on span "Ads" at bounding box center [53, 9] width 11 height 7
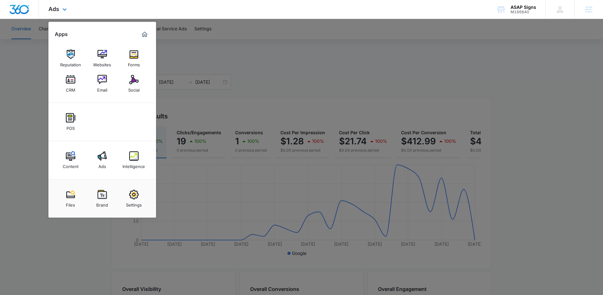
click at [18, 9] on img "Dashboard" at bounding box center [19, 9] width 20 height 9
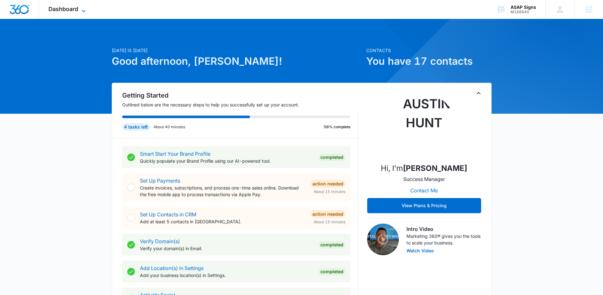
click at [55, 6] on span "Dashboard" at bounding box center [63, 9] width 30 height 7
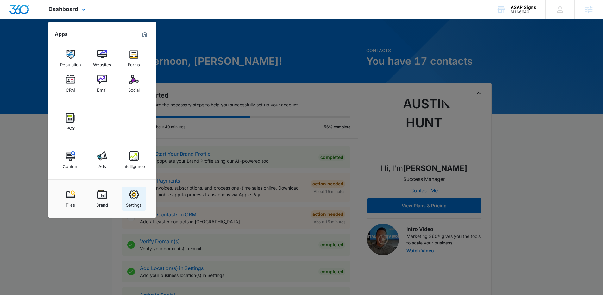
click at [135, 203] on div "Settings" at bounding box center [134, 204] width 16 height 8
select select "52"
select select "US"
select select "America/New_York"
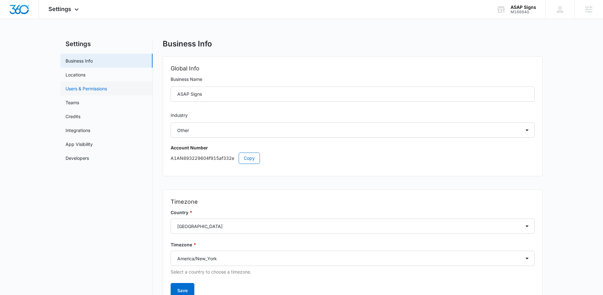
click at [85, 85] on link "Users & Permissions" at bounding box center [85, 88] width 41 height 7
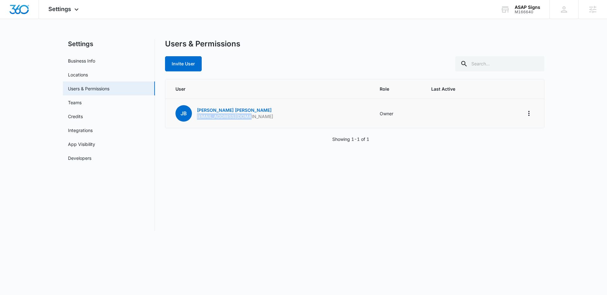
drag, startPoint x: 253, startPoint y: 120, endPoint x: 195, endPoint y: 118, distance: 57.9
click at [195, 118] on td "JB Joseph Belsito joebelsito@gmail.com" at bounding box center [268, 113] width 207 height 29
click at [242, 121] on div "JB Joseph Belsito joebelsito@gmail.com" at bounding box center [225, 113] width 98 height 16
click at [189, 66] on button "Invite User" at bounding box center [183, 63] width 37 height 15
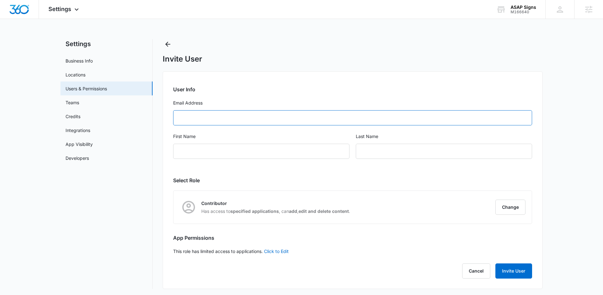
click at [239, 117] on input "Email Address" at bounding box center [352, 117] width 359 height 15
click at [57, 6] on span "Settings" at bounding box center [59, 9] width 23 height 7
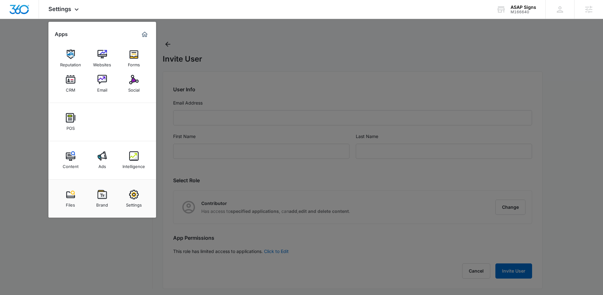
click at [233, 83] on div at bounding box center [301, 147] width 603 height 295
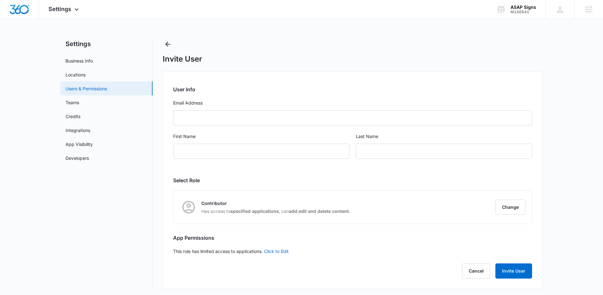
click at [93, 87] on link "Users & Permissions" at bounding box center [85, 88] width 41 height 7
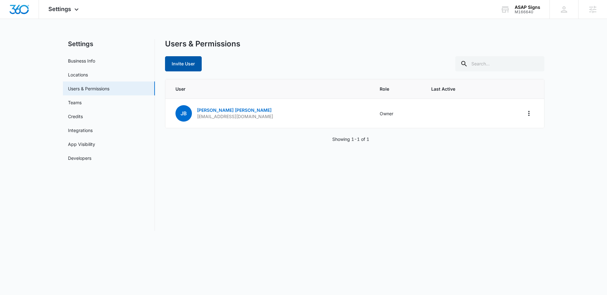
click at [188, 66] on button "Invite User" at bounding box center [183, 63] width 37 height 15
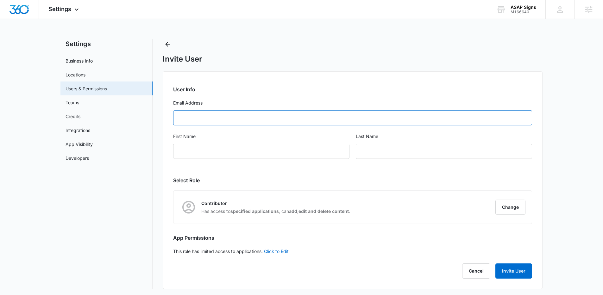
click at [214, 122] on input "Email Address" at bounding box center [352, 117] width 359 height 15
paste input "Joe@provehiclewraps.com"
type input "Joe@provehiclewraps.com"
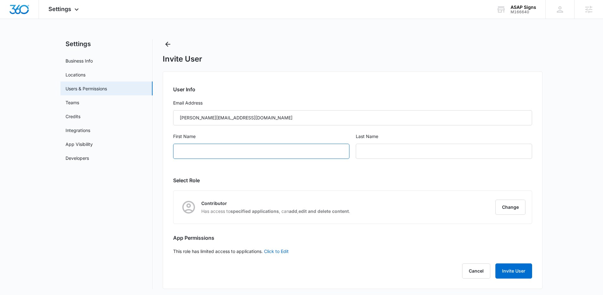
click at [238, 147] on input "First Name" at bounding box center [261, 151] width 176 height 15
type input "Joe"
type input "Belsito"
click at [331, 166] on div "First Name Joe" at bounding box center [261, 150] width 176 height 34
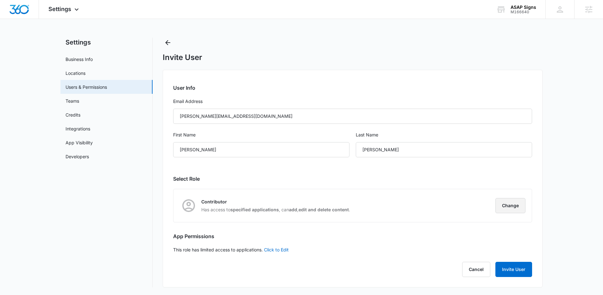
click at [510, 209] on button "Change" at bounding box center [510, 205] width 30 height 15
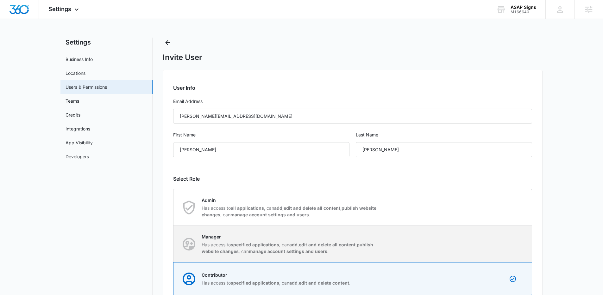
scroll to position [75, 0]
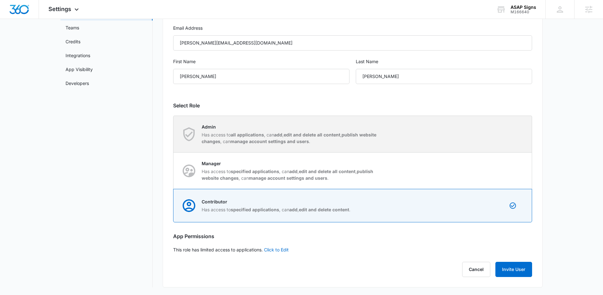
click at [293, 120] on div "Admin Has access to all applications , can add , edit and delete all content , …" at bounding box center [353, 134] width 358 height 36
click at [174, 134] on input "Admin Has access to all applications , can add , edit and delete all content , …" at bounding box center [173, 134] width 0 height 0
radio input "true"
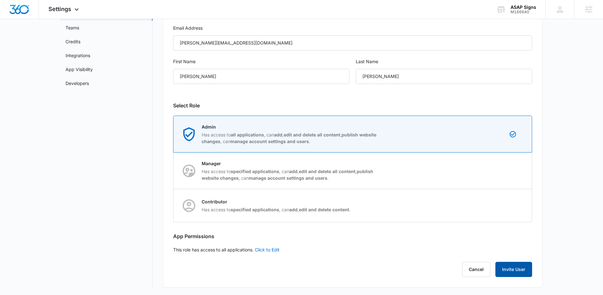
click at [518, 275] on button "Invite User" at bounding box center [513, 269] width 37 height 15
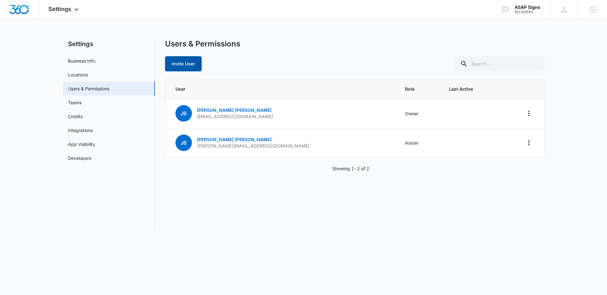
click at [171, 67] on button "Invite User" at bounding box center [183, 63] width 37 height 15
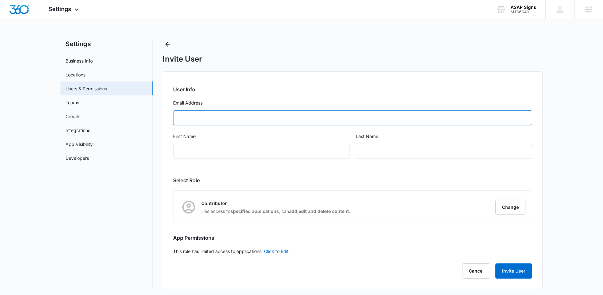
click at [239, 125] on input "Email Address" at bounding box center [352, 117] width 359 height 15
paste input "darlene@provehiclewraps.com"
type input "darlene@provehiclewraps.com"
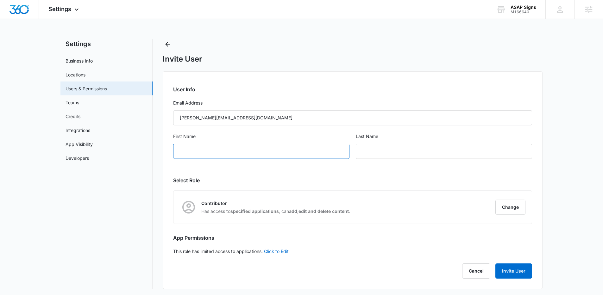
click at [226, 152] on input "First Name" at bounding box center [261, 151] width 176 height 15
type input "Darlene"
click at [394, 152] on input "text" at bounding box center [444, 151] width 176 height 15
type input "Frederick"
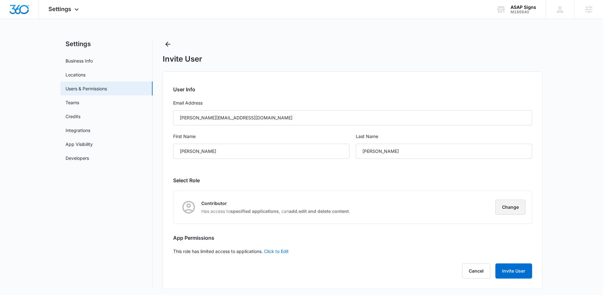
click at [517, 210] on button "Change" at bounding box center [510, 207] width 30 height 15
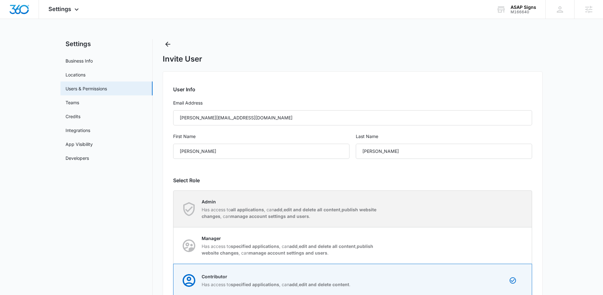
click at [308, 209] on strong "edit and delete all content" at bounding box center [311, 209] width 57 height 5
click at [174, 209] on input "Admin Has access to all applications , can add , edit and delete all content , …" at bounding box center [173, 209] width 0 height 0
radio input "true"
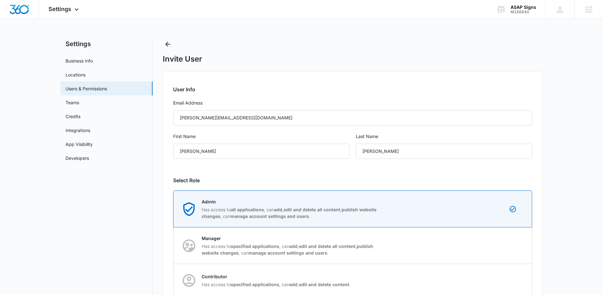
click at [299, 189] on div "User Info Email Address darlene@provehiclewraps.com First Name Darlene Last Nam…" at bounding box center [353, 216] width 380 height 291
click at [312, 180] on h2 "Select Role" at bounding box center [352, 181] width 359 height 8
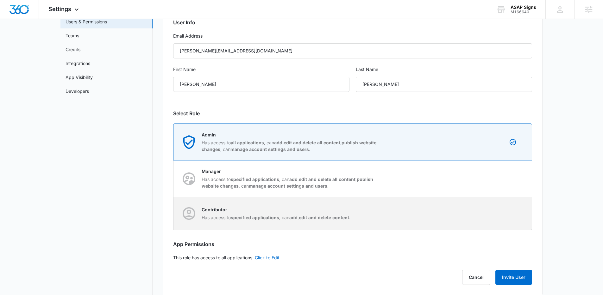
scroll to position [75, 0]
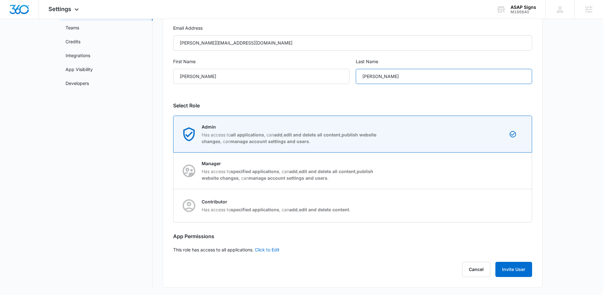
click at [396, 77] on input "Frederick" at bounding box center [444, 76] width 176 height 15
click at [517, 270] on button "Invite User" at bounding box center [513, 269] width 37 height 15
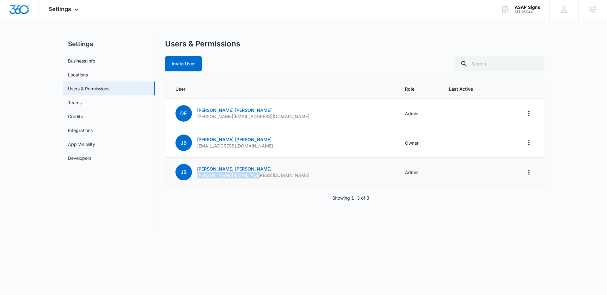
drag, startPoint x: 269, startPoint y: 175, endPoint x: 196, endPoint y: 176, distance: 72.8
click at [196, 176] on td "JB Joe Belsito Joe@provehiclewraps.com" at bounding box center [281, 172] width 232 height 29
click at [269, 191] on div "User Role Last Active DF Darlene Frederick darlene@provehiclewraps.com Admin JB…" at bounding box center [355, 140] width 380 height 122
drag, startPoint x: 197, startPoint y: 176, endPoint x: 262, endPoint y: 178, distance: 64.2
click at [262, 178] on td "JB Joe Belsito Joe@provehiclewraps.com" at bounding box center [281, 172] width 232 height 29
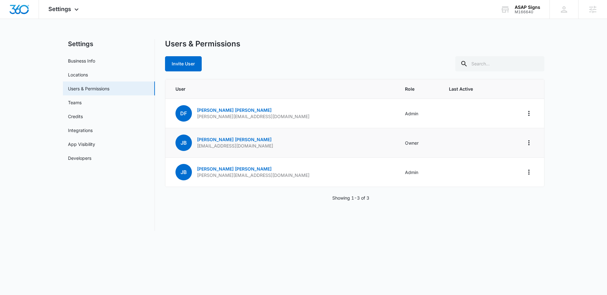
click at [247, 146] on td "JB Joseph Belsito joebelsito@gmail.com" at bounding box center [281, 142] width 232 height 29
drag, startPoint x: 263, startPoint y: 143, endPoint x: 194, endPoint y: 146, distance: 69.0
click at [194, 146] on td "JB Joseph Belsito joebelsito@gmail.com" at bounding box center [281, 142] width 232 height 29
click at [281, 148] on td "JB Joseph Belsito joebelsito@gmail.com" at bounding box center [281, 142] width 232 height 29
click at [64, 7] on span "Settings" at bounding box center [59, 9] width 23 height 7
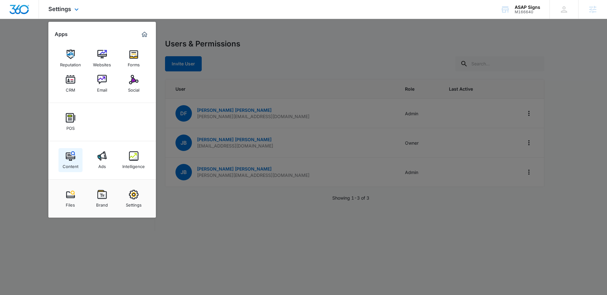
click at [71, 160] on img at bounding box center [70, 156] width 9 height 9
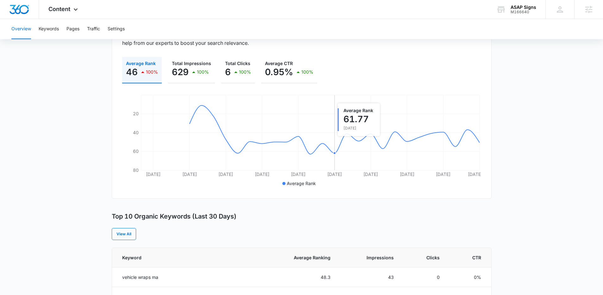
scroll to position [85, 0]
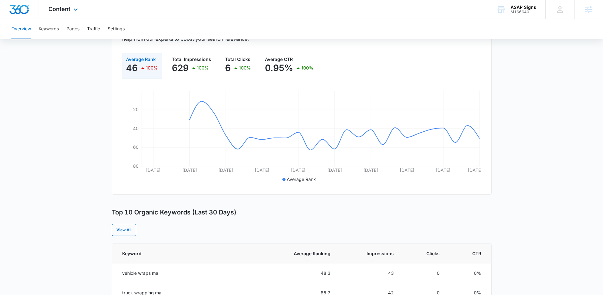
drag, startPoint x: 60, startPoint y: 14, endPoint x: 64, endPoint y: 34, distance: 20.2
click at [60, 14] on div "Content Apps Reputation Websites Forms CRM Email Social POS Content Ads Intelli…" at bounding box center [64, 9] width 50 height 19
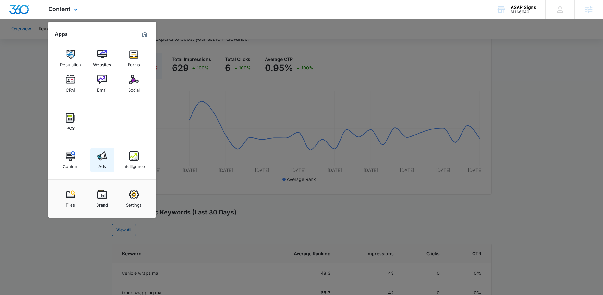
click at [100, 169] on link "Ads" at bounding box center [102, 160] width 24 height 24
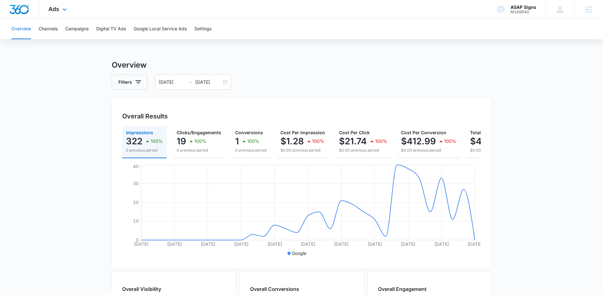
click at [60, 15] on div "Ads Apps Reputation Websites Forms CRM Email Social POS Content Ads Intelligenc…" at bounding box center [58, 9] width 39 height 19
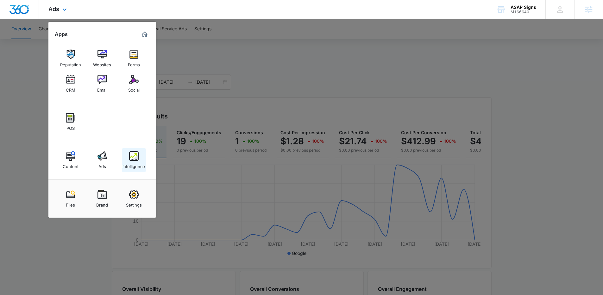
click at [142, 153] on link "Intelligence" at bounding box center [134, 160] width 24 height 24
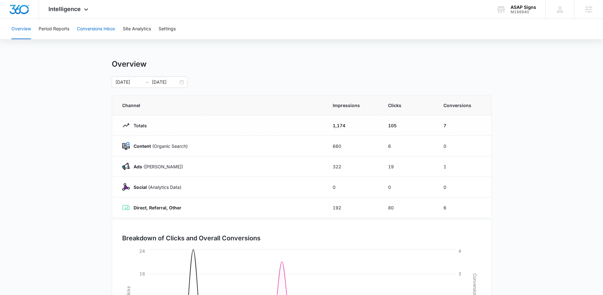
click at [94, 27] on button "Conversions Inbox" at bounding box center [96, 29] width 38 height 20
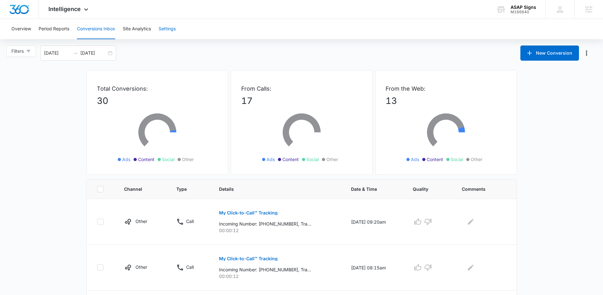
click at [175, 37] on button "Settings" at bounding box center [166, 29] width 17 height 20
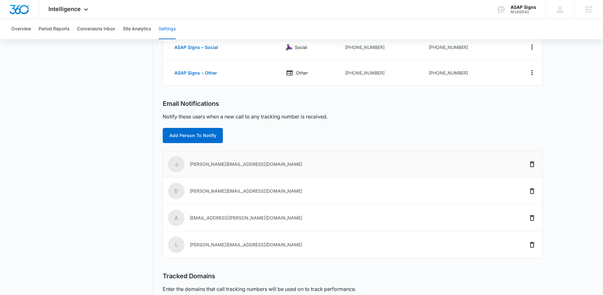
scroll to position [135, 0]
drag, startPoint x: 264, startPoint y: 168, endPoint x: 190, endPoint y: 167, distance: 73.4
click at [190, 167] on td "J Joe@provehiclewraps.com" at bounding box center [329, 164] width 332 height 27
click at [287, 171] on td "J Joe@provehiclewraps.com" at bounding box center [329, 164] width 332 height 27
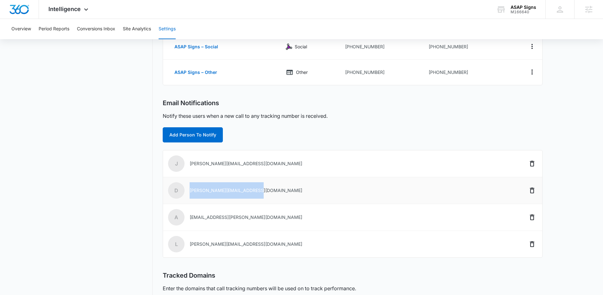
drag, startPoint x: 277, startPoint y: 190, endPoint x: 190, endPoint y: 194, distance: 86.8
click at [190, 194] on td "d darlene@provehiclewraps.com" at bounding box center [329, 190] width 332 height 27
click at [90, 31] on button "Conversions Inbox" at bounding box center [96, 29] width 38 height 20
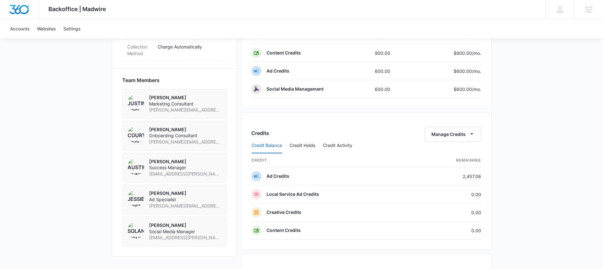
scroll to position [556, 0]
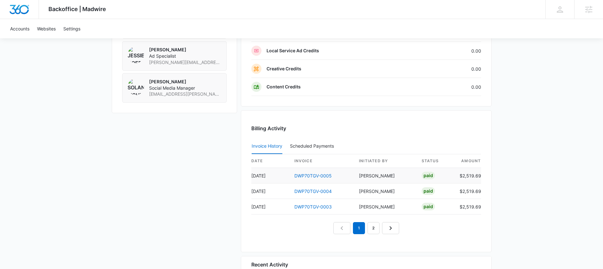
click at [310, 178] on td "DWP70TGV-0005" at bounding box center [321, 175] width 65 height 15
click at [313, 176] on link "DWP70TGV-0005" at bounding box center [312, 175] width 37 height 5
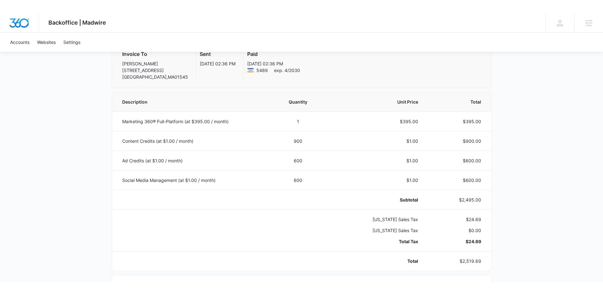
scroll to position [119, 0]
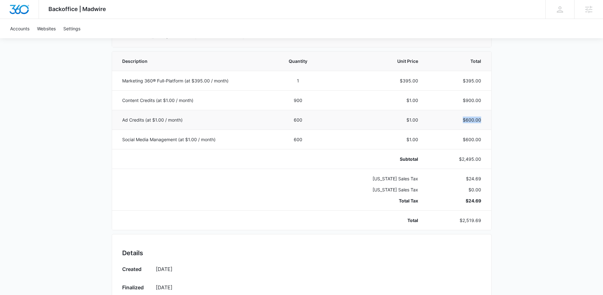
drag, startPoint x: 476, startPoint y: 120, endPoint x: 438, endPoint y: 118, distance: 38.0
click at [438, 118] on td "$600.00" at bounding box center [457, 120] width 65 height 20
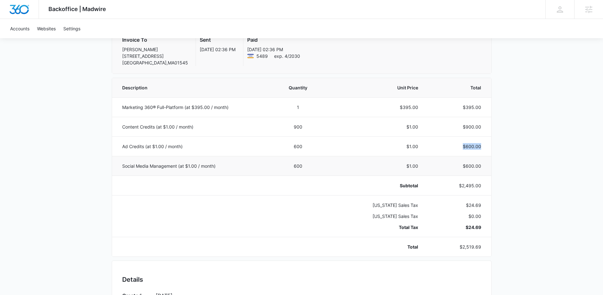
scroll to position [91, 0]
click at [445, 147] on p "$600.00" at bounding box center [457, 147] width 48 height 7
drag, startPoint x: 453, startPoint y: 148, endPoint x: 480, endPoint y: 149, distance: 27.2
click at [480, 149] on p "$600.00" at bounding box center [457, 147] width 48 height 7
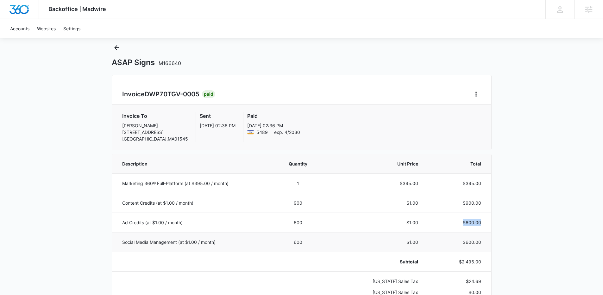
scroll to position [16, 0]
click at [456, 222] on p "$600.00" at bounding box center [457, 222] width 48 height 7
click at [114, 49] on icon "Back" at bounding box center [117, 48] width 8 height 8
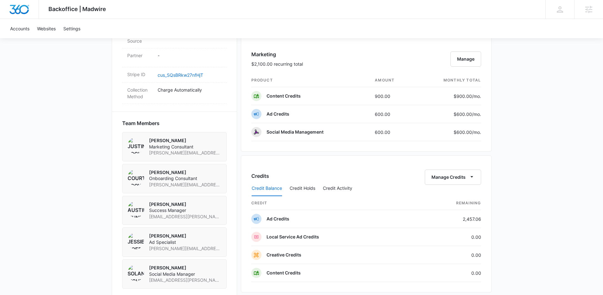
scroll to position [541, 0]
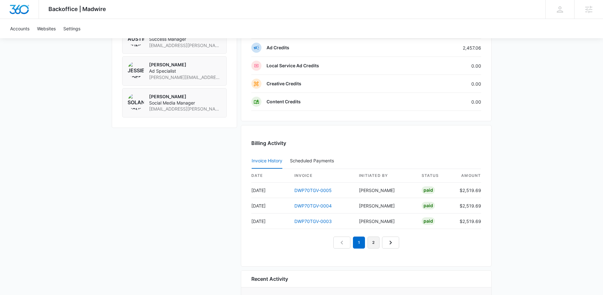
click at [375, 243] on link "2" at bounding box center [373, 243] width 12 height 12
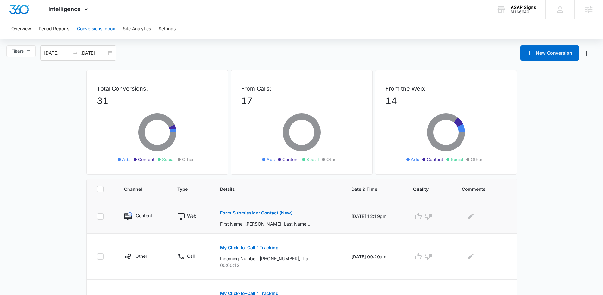
click at [251, 213] on p "Form Submission: Contact (New)" at bounding box center [256, 213] width 72 height 4
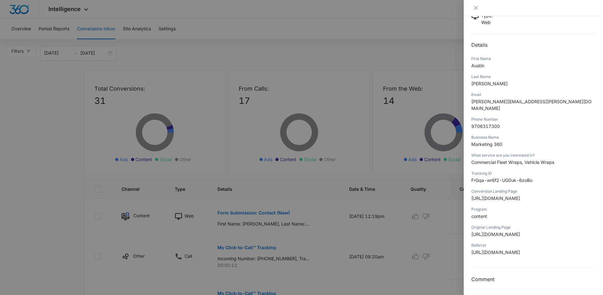
click at [192, 59] on div at bounding box center [301, 147] width 603 height 295
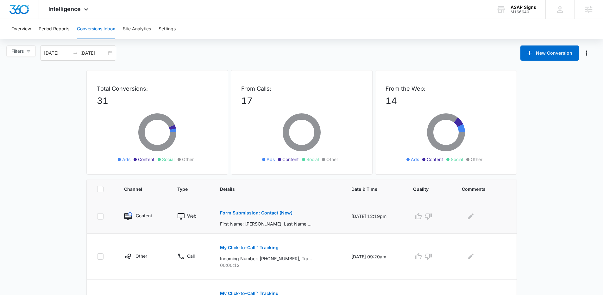
click at [266, 214] on p "Form Submission: Contact (New)" at bounding box center [256, 213] width 72 height 4
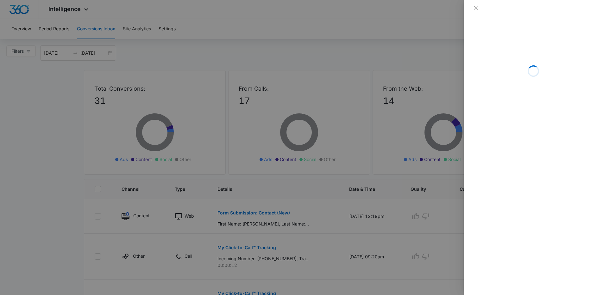
click at [372, 57] on div at bounding box center [301, 147] width 603 height 295
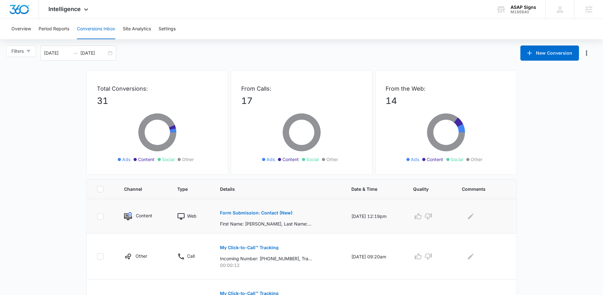
click at [244, 214] on p "Form Submission: Contact (New)" at bounding box center [256, 213] width 72 height 4
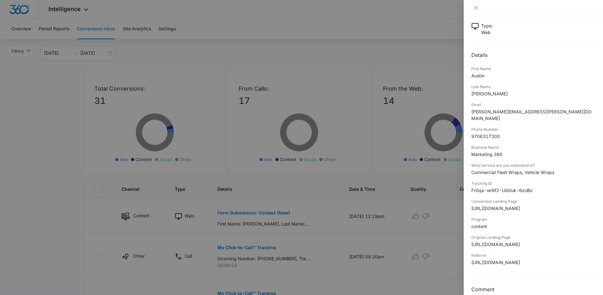
scroll to position [34, 0]
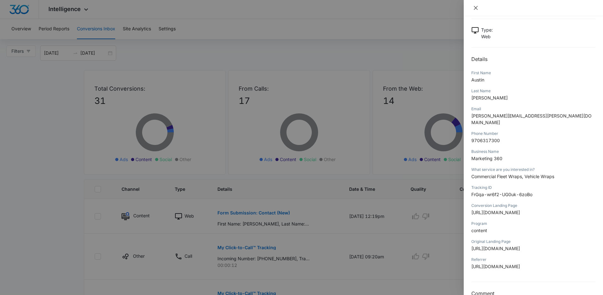
click at [476, 9] on icon "close" at bounding box center [475, 8] width 4 height 4
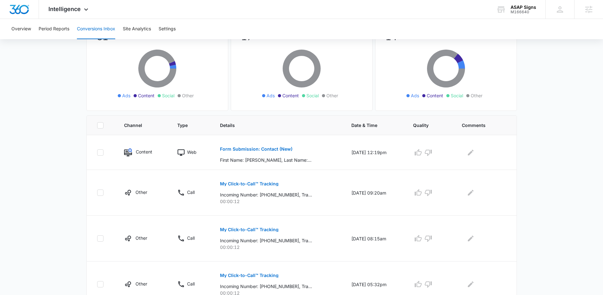
scroll to position [0, 0]
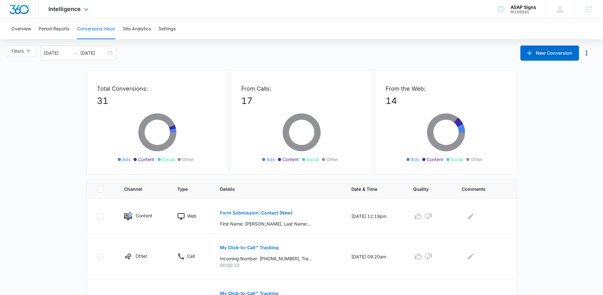
click at [80, 11] on div "Intelligence Apps Reputation Websites Forms CRM Email Social POS Content Ads In…" at bounding box center [69, 9] width 60 height 19
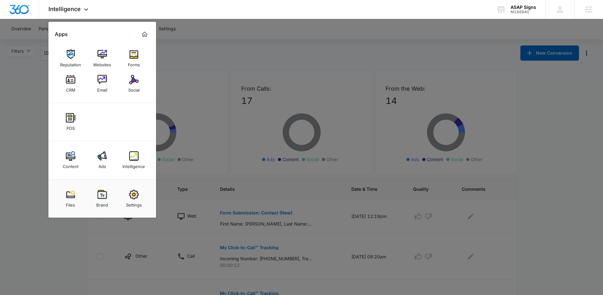
click at [221, 42] on div at bounding box center [301, 147] width 603 height 295
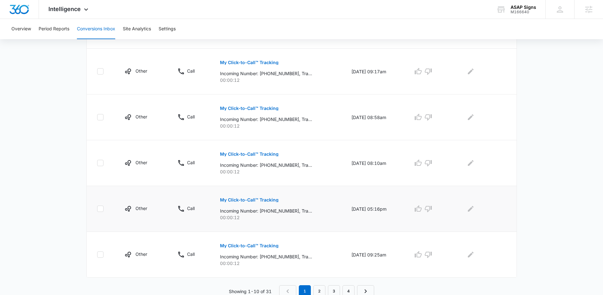
scroll to position [371, 0]
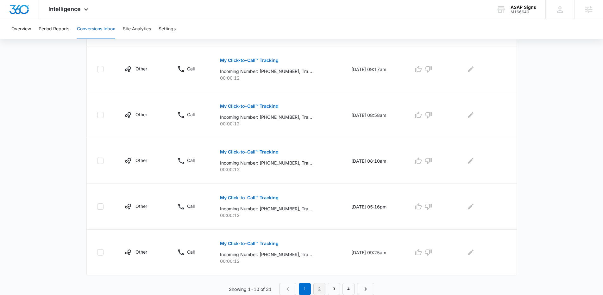
click at [319, 288] on link "2" at bounding box center [319, 289] width 12 height 12
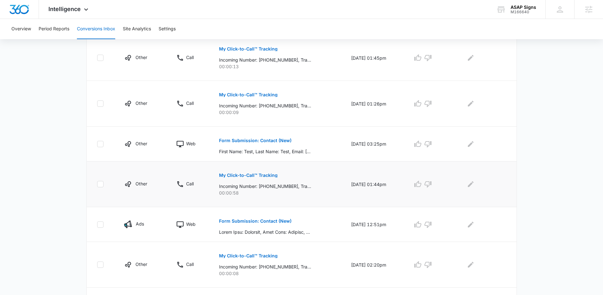
scroll to position [247, 0]
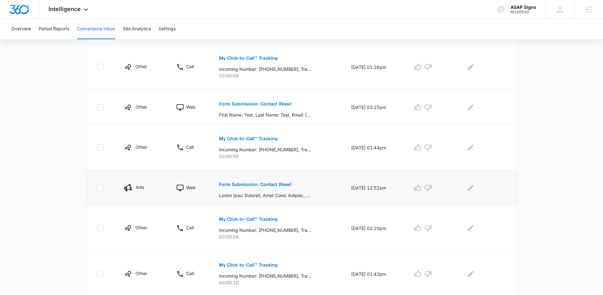
click at [259, 186] on p "Form Submission: Contact (New)" at bounding box center [255, 185] width 72 height 4
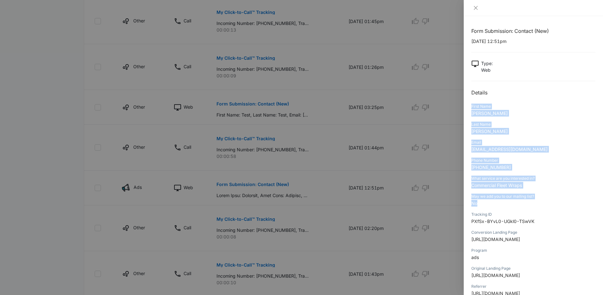
drag, startPoint x: 513, startPoint y: 207, endPoint x: 466, endPoint y: 108, distance: 109.5
click at [466, 108] on div "Form Submission: Contact (New) [DATE] 12:51pm Type : Web Details First Name [PE…" at bounding box center [532, 155] width 139 height 279
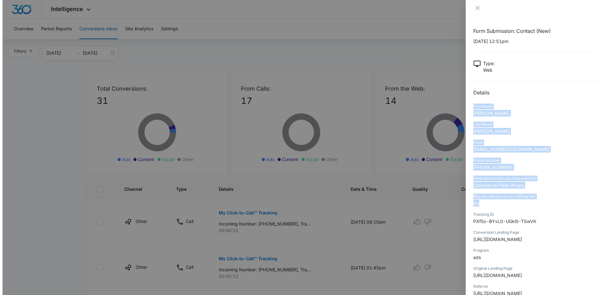
scroll to position [0, 0]
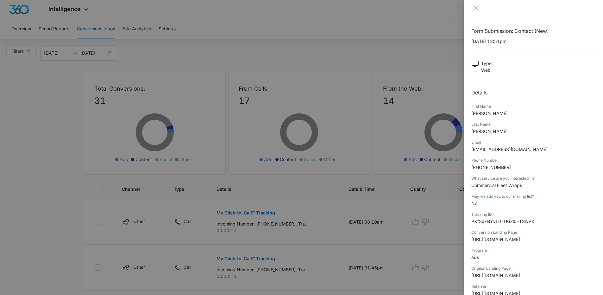
click at [481, 7] on div at bounding box center [533, 8] width 124 height 6
click at [474, 11] on div at bounding box center [532, 8] width 139 height 16
click at [477, 8] on icon "close" at bounding box center [475, 7] width 5 height 5
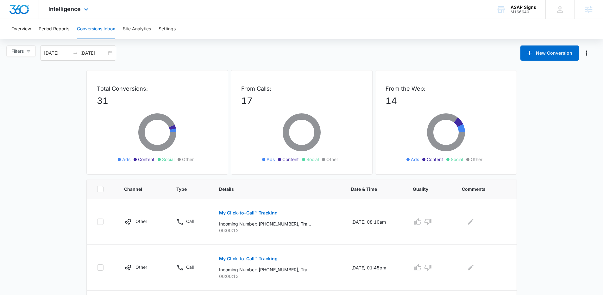
click at [75, 15] on div "Intelligence Apps Reputation Websites Forms CRM Email Social POS Content Ads In…" at bounding box center [69, 9] width 60 height 19
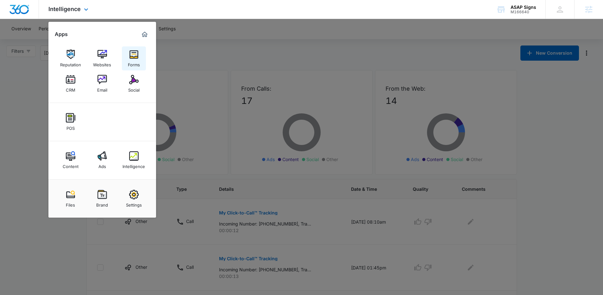
click at [126, 58] on link "Forms" at bounding box center [134, 58] width 24 height 24
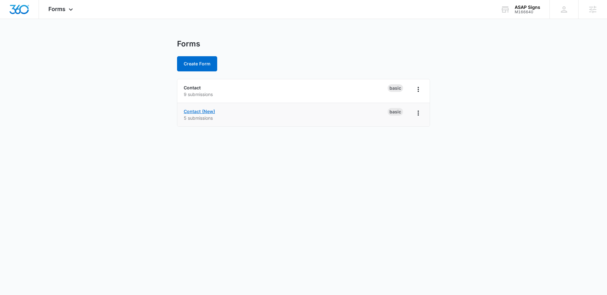
click at [207, 112] on link "Contact (New)" at bounding box center [199, 111] width 31 height 5
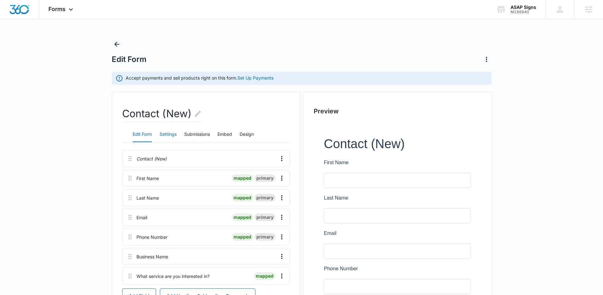
click at [173, 133] on button "Settings" at bounding box center [167, 134] width 17 height 15
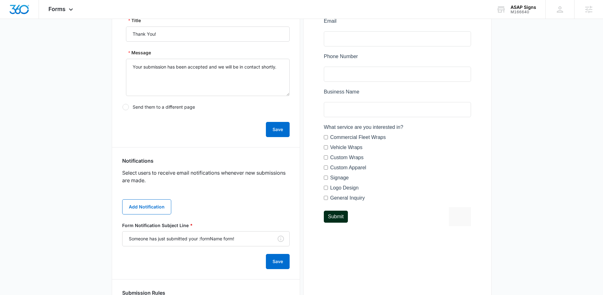
scroll to position [265, 0]
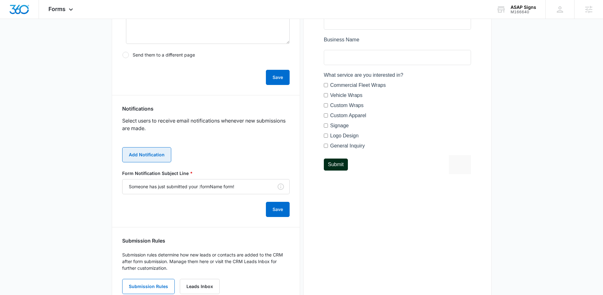
click at [149, 156] on button "Add Notification" at bounding box center [146, 154] width 49 height 15
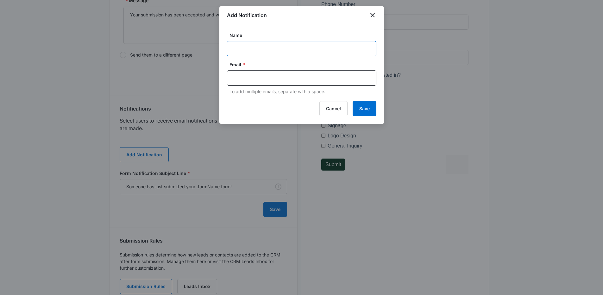
click at [279, 50] on input "Name" at bounding box center [301, 48] width 149 height 15
type input "Joe Belsito"
click at [259, 77] on input "text" at bounding box center [301, 77] width 137 height 9
paste input "joe@provehiclewraps.com"
type input "joe@provehiclewraps.com"
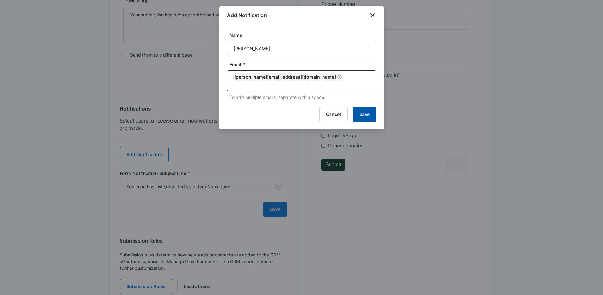
click at [369, 112] on button "Save" at bounding box center [364, 114] width 24 height 15
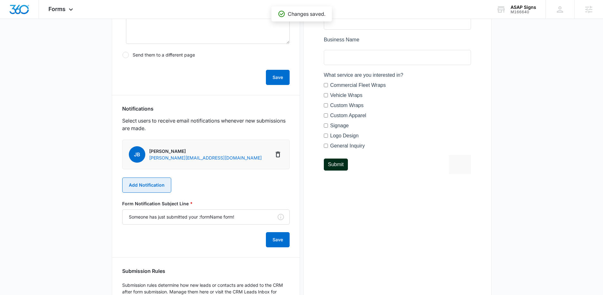
click at [165, 188] on button "Add Notification" at bounding box center [146, 185] width 49 height 15
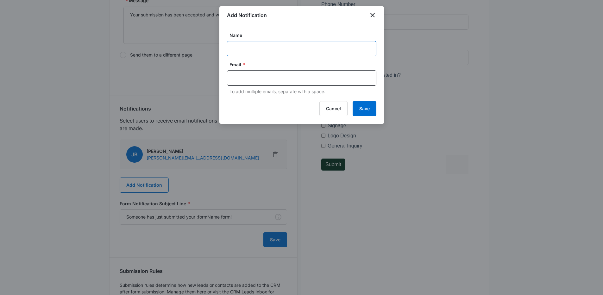
click at [254, 49] on input "Name" at bounding box center [301, 48] width 149 height 15
type input "Darlene Frederick"
paste input "darlene@provehiclewraps.com"
type input "darlene@provehiclewraps.com"
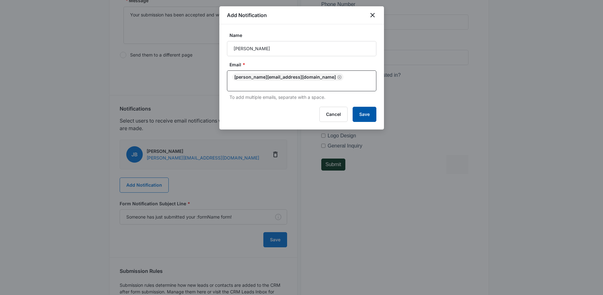
click at [365, 107] on button "Save" at bounding box center [364, 114] width 24 height 15
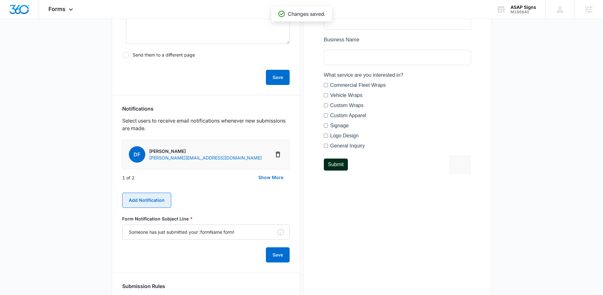
click at [159, 199] on button "Add Notification" at bounding box center [146, 200] width 49 height 15
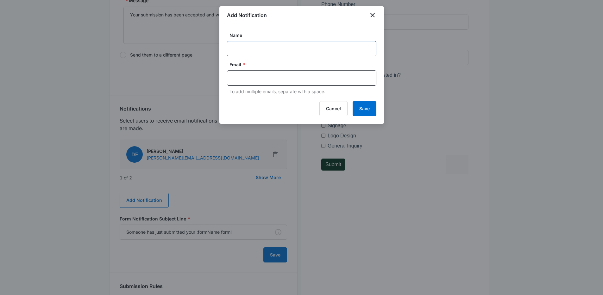
click at [250, 52] on input "Name" at bounding box center [301, 48] width 149 height 15
type input "Loman Rutherford"
paste input "Loman@provehiclewraps.com"
type input "Loman@provehiclewraps.com"
click at [368, 109] on button "Save" at bounding box center [364, 108] width 24 height 15
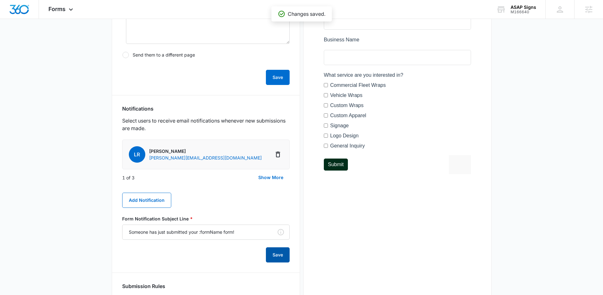
click at [282, 253] on button "Save" at bounding box center [278, 255] width 24 height 15
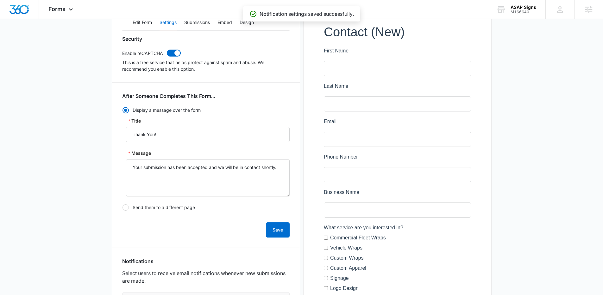
scroll to position [22, 0]
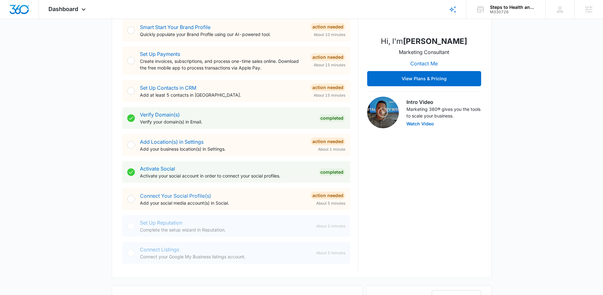
scroll to position [128, 0]
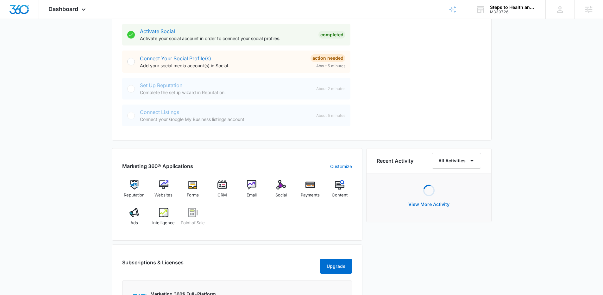
scroll to position [294, 0]
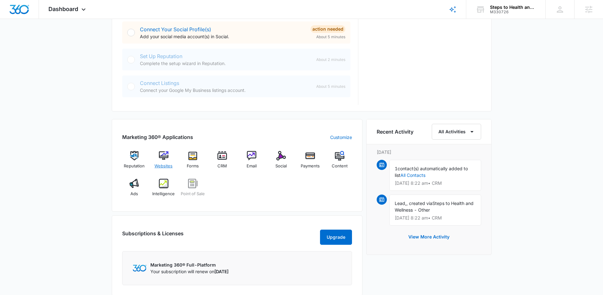
click at [160, 161] on div "Websites" at bounding box center [163, 162] width 24 height 23
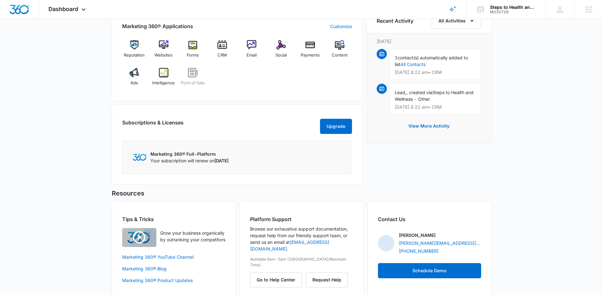
scroll to position [410, 0]
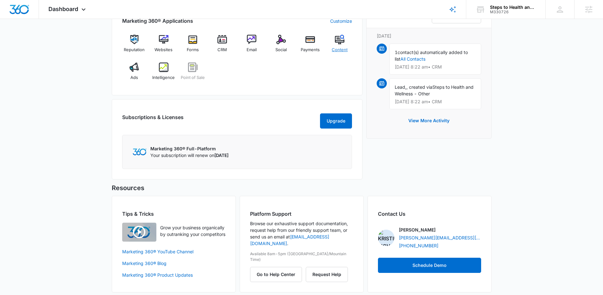
click at [345, 46] on div "Content" at bounding box center [339, 46] width 24 height 23
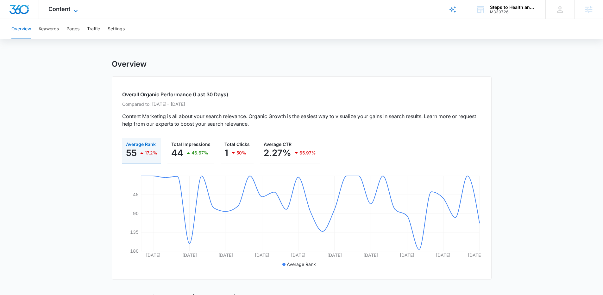
click at [63, 11] on span "Content" at bounding box center [59, 9] width 22 height 7
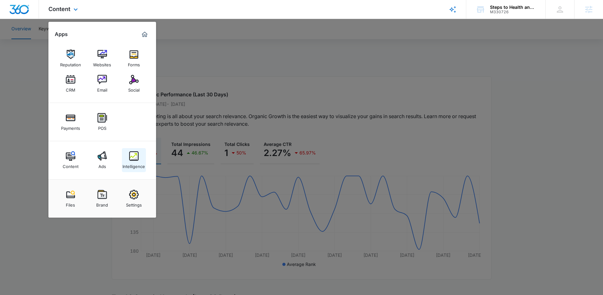
click at [135, 156] on img at bounding box center [133, 156] width 9 height 9
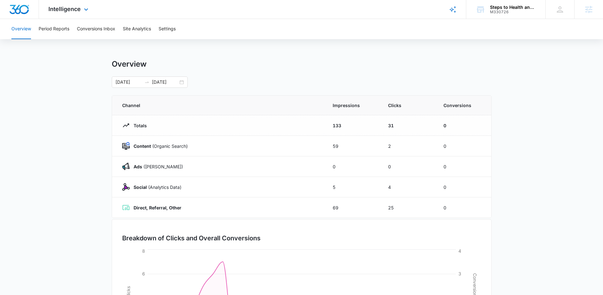
click at [58, 5] on div "Intelligence Apps Reputation Websites Forms CRM Email Social Payments POS Conte…" at bounding box center [69, 9] width 60 height 19
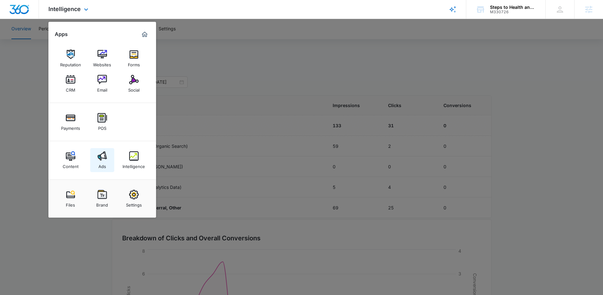
click at [102, 161] on img at bounding box center [101, 156] width 9 height 9
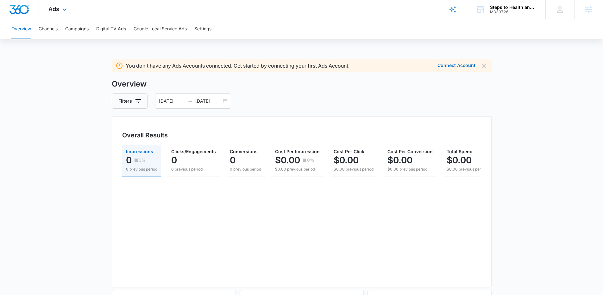
click at [57, 3] on div "Ads Apps Reputation Websites Forms CRM Email Social Payments POS Content Ads In…" at bounding box center [58, 9] width 39 height 19
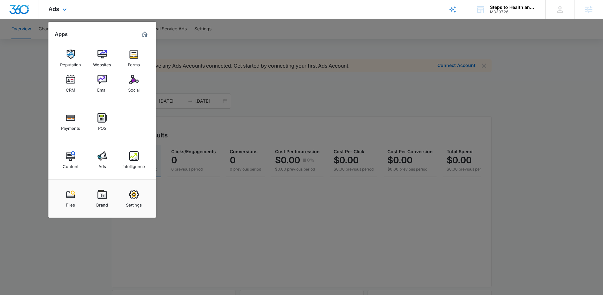
click at [59, 5] on div "Ads Apps Reputation Websites Forms CRM Email Social Payments POS Content Ads In…" at bounding box center [58, 9] width 39 height 19
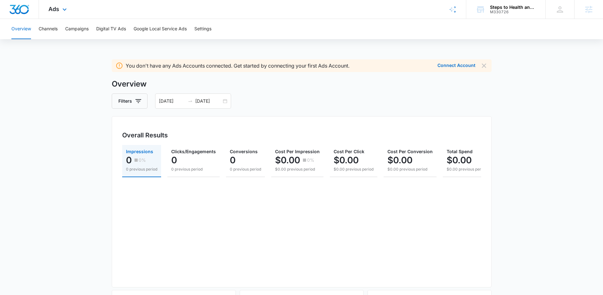
click at [59, 12] on div "Ads Apps Reputation Websites Forms CRM Email Social Payments POS Content Ads In…" at bounding box center [58, 9] width 39 height 19
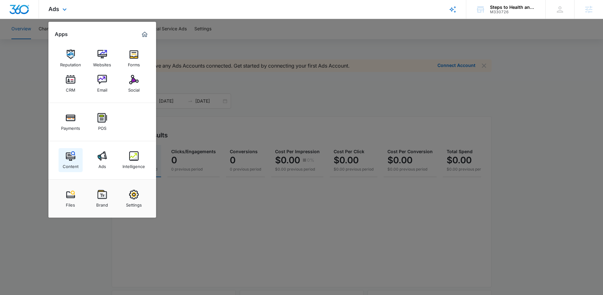
click at [71, 162] on div "Content" at bounding box center [71, 165] width 16 height 8
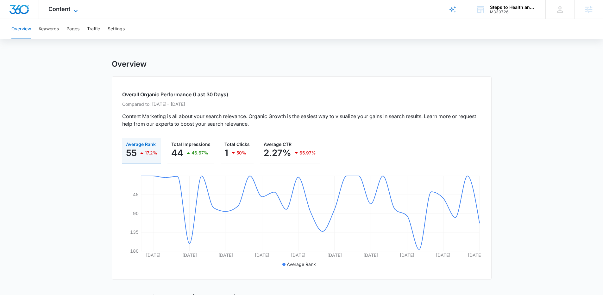
click at [73, 12] on icon at bounding box center [76, 11] width 8 height 8
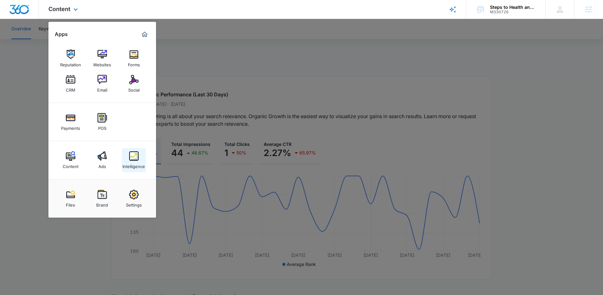
click at [136, 160] on img at bounding box center [133, 156] width 9 height 9
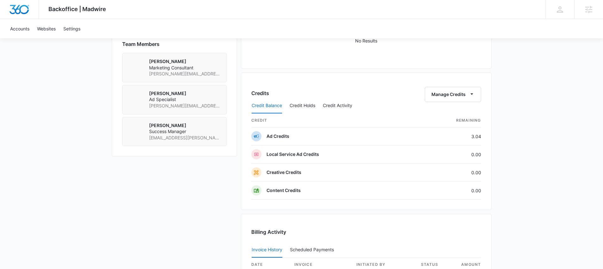
scroll to position [620, 0]
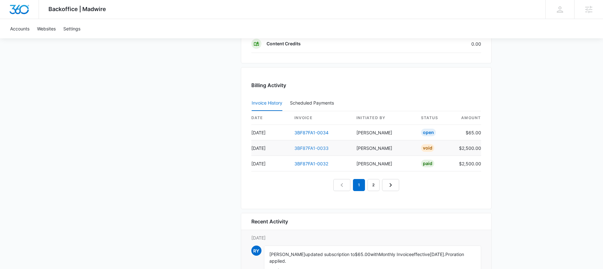
click at [324, 149] on link "3BF87FA1-0033" at bounding box center [311, 147] width 34 height 5
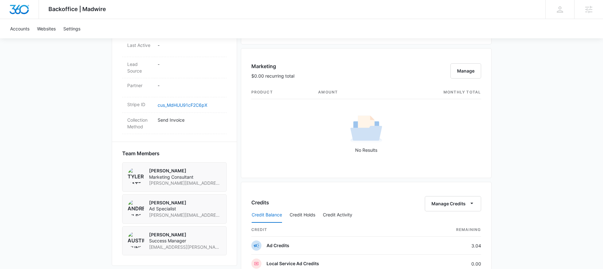
scroll to position [671, 0]
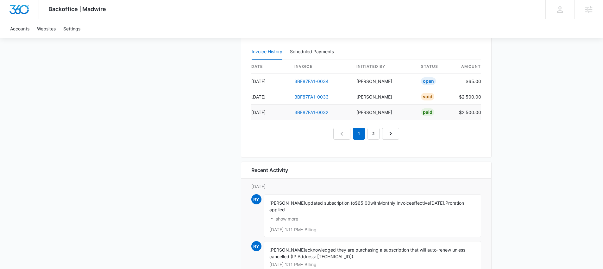
click at [311, 108] on td "3BF87FA1-0032" at bounding box center [320, 111] width 62 height 15
click at [312, 110] on link "3BF87FA1-0032" at bounding box center [311, 111] width 34 height 5
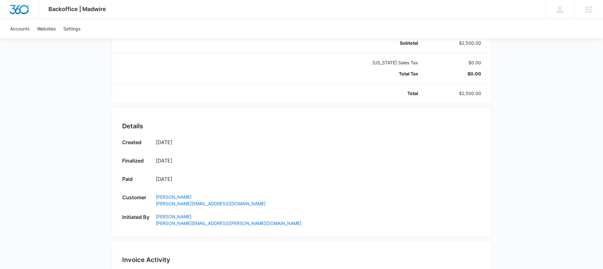
scroll to position [308, 0]
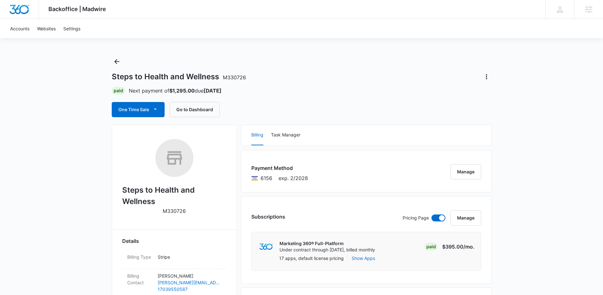
scroll to position [215, 0]
